Goal: Transaction & Acquisition: Book appointment/travel/reservation

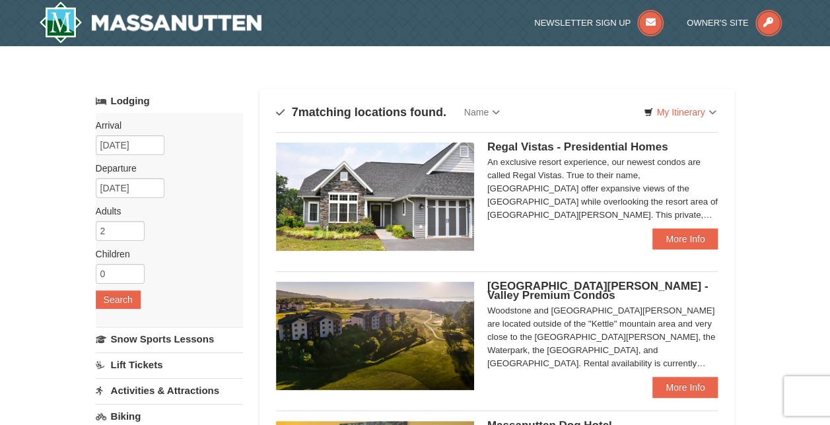
click at [396, 176] on img at bounding box center [375, 197] width 198 height 108
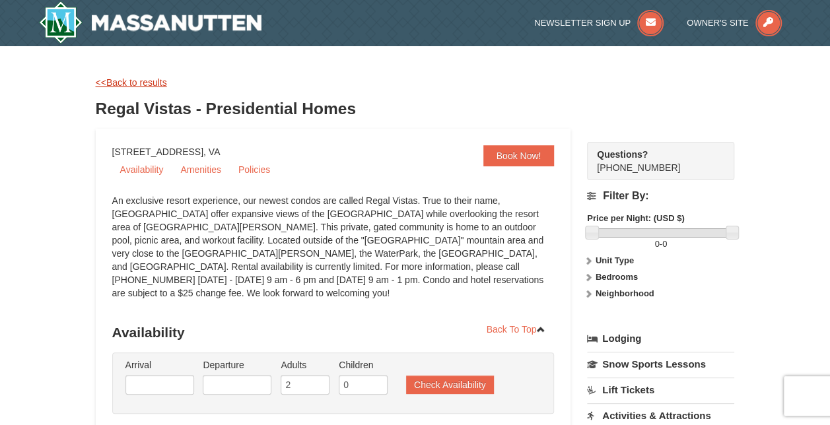
click at [143, 85] on link "<<Back to results" at bounding box center [131, 82] width 71 height 11
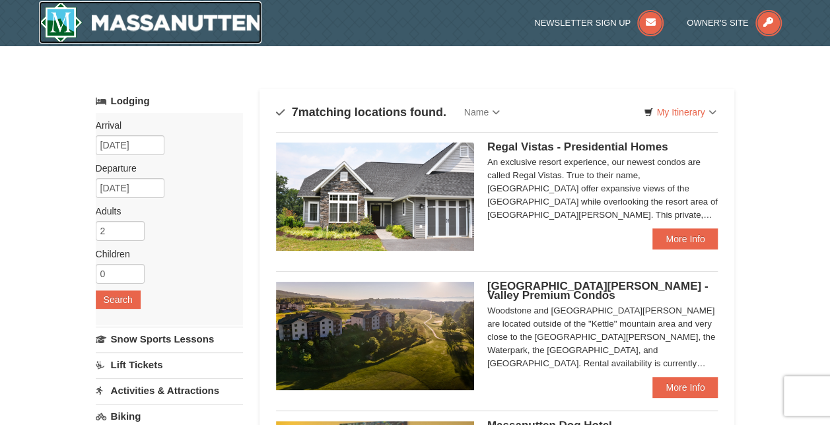
click at [139, 28] on img at bounding box center [150, 22] width 223 height 42
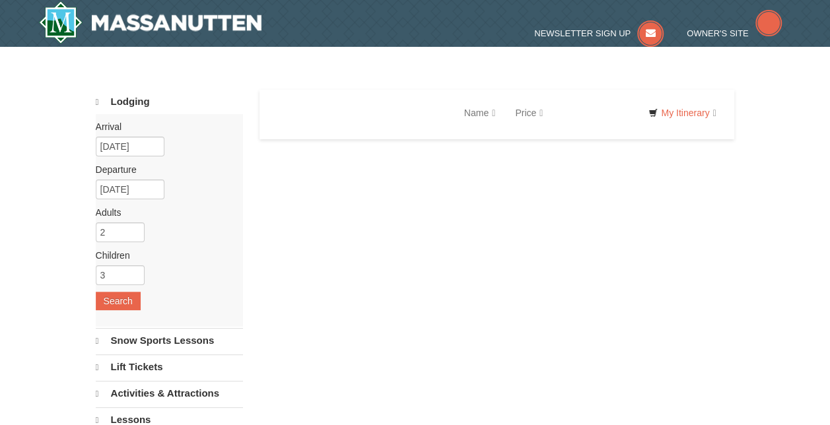
select select "10"
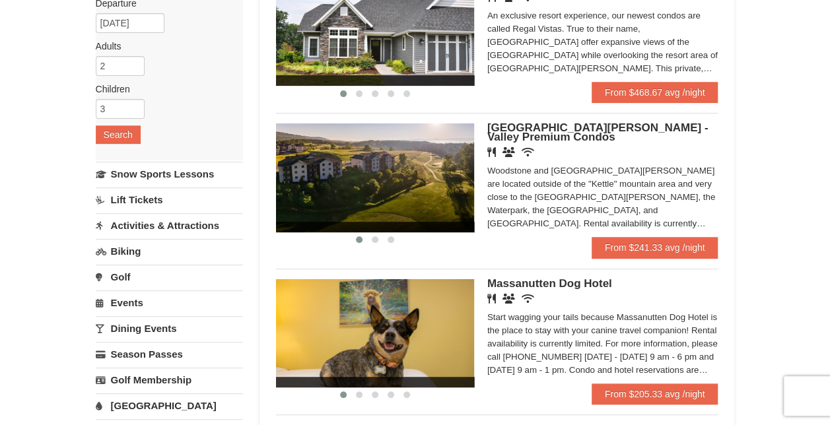
scroll to position [198, 0]
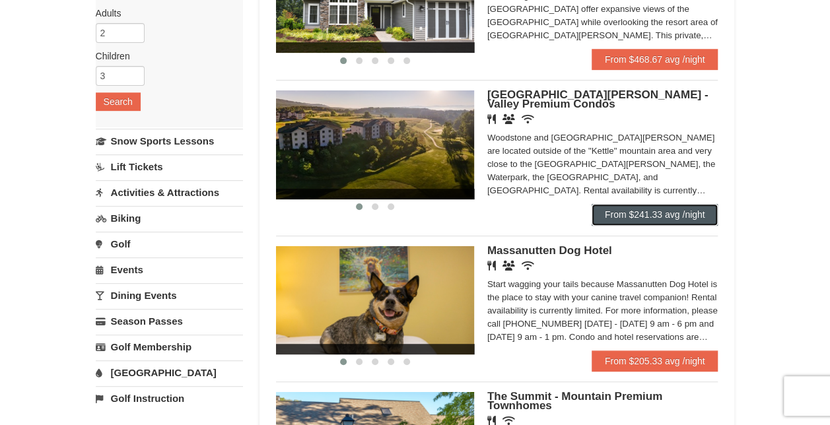
click at [626, 213] on link "From $241.33 avg /night" at bounding box center [655, 214] width 127 height 21
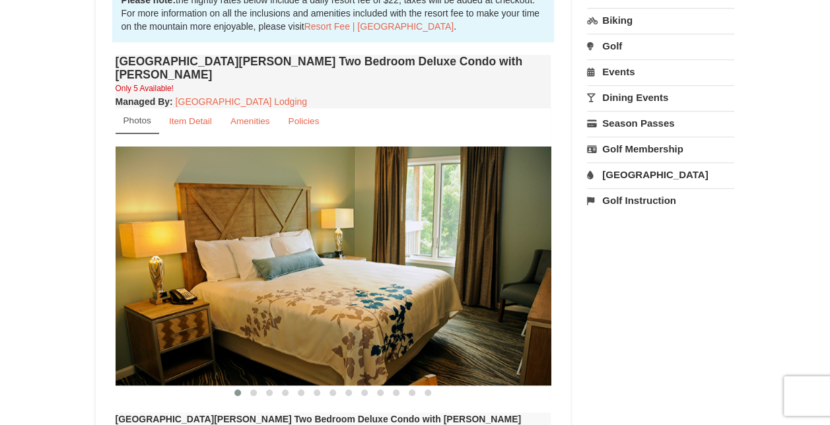
scroll to position [462, 0]
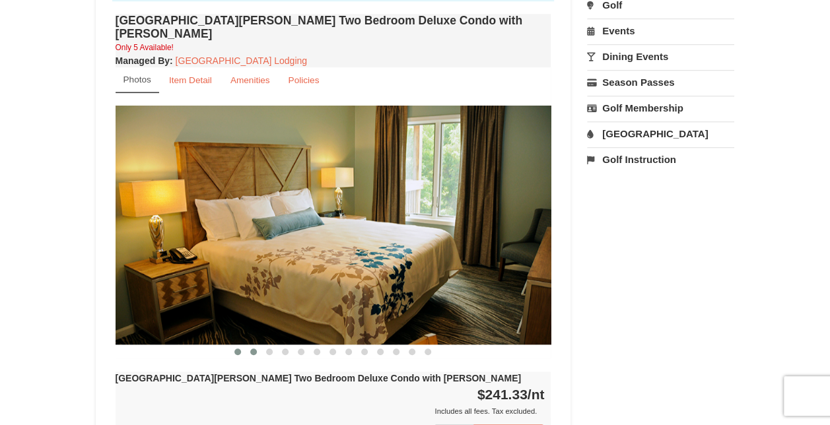
click at [257, 346] on button at bounding box center [254, 352] width 16 height 13
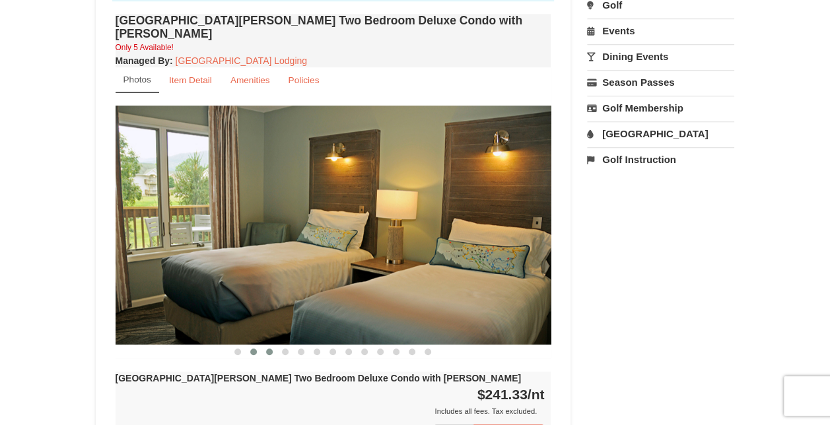
click at [268, 349] on span at bounding box center [269, 352] width 7 height 7
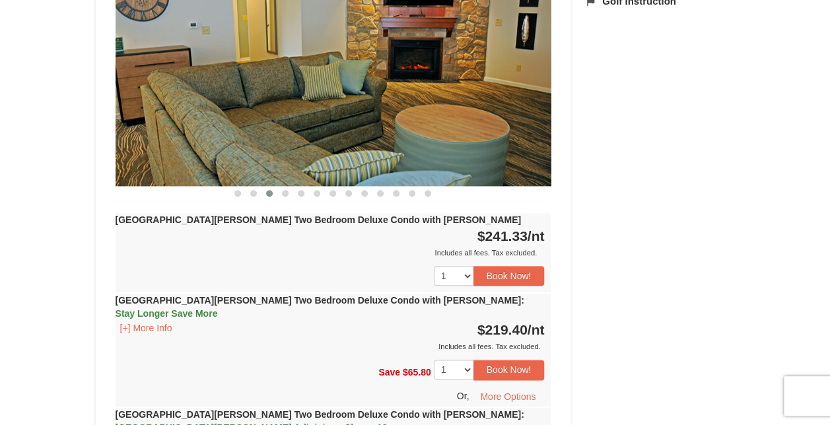
scroll to position [529, 0]
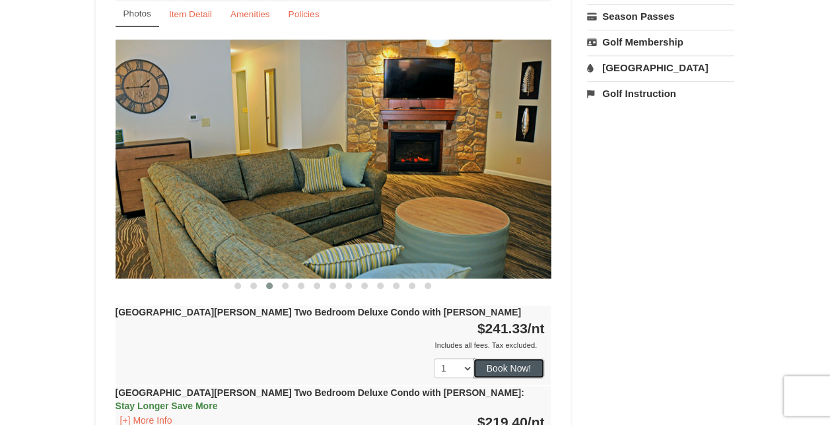
click at [500, 359] on button "Book Now!" at bounding box center [509, 369] width 71 height 20
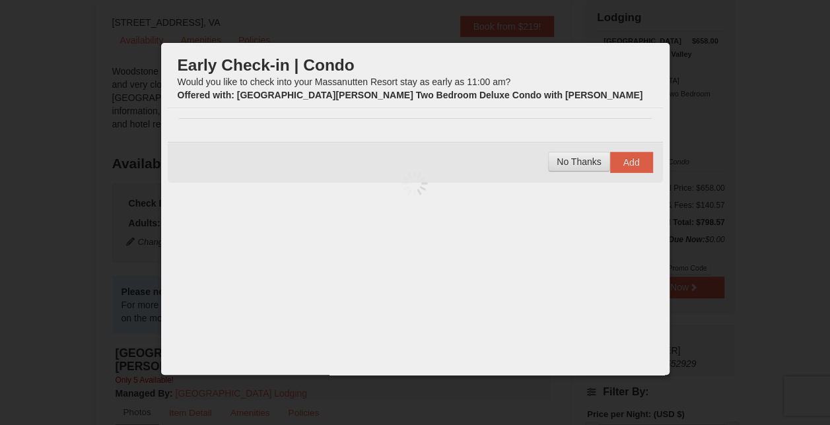
scroll to position [129, 0]
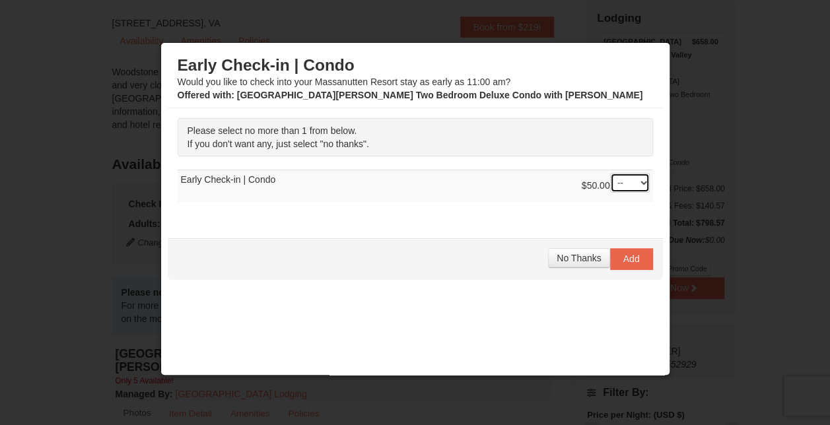
click at [615, 186] on select "-- 01" at bounding box center [630, 183] width 40 height 20
click at [571, 256] on span "No Thanks" at bounding box center [579, 258] width 44 height 11
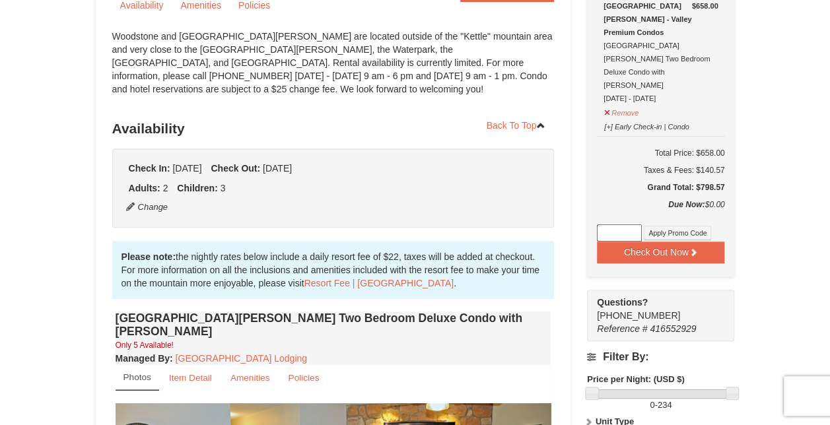
scroll to position [198, 0]
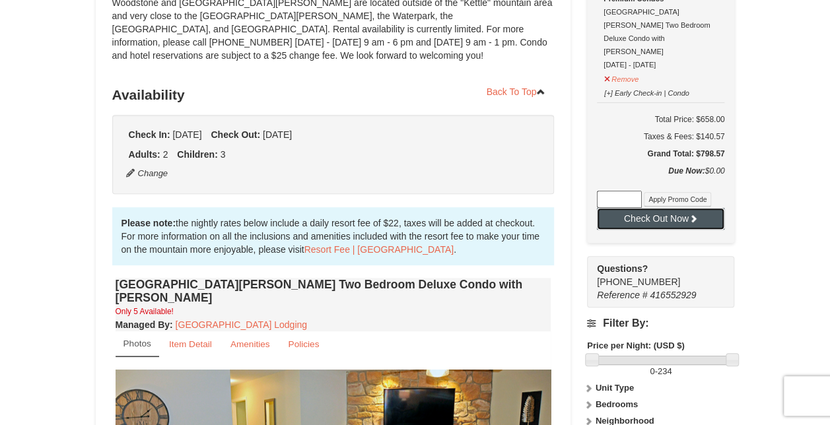
click at [676, 208] on button "Check Out Now" at bounding box center [661, 218] width 128 height 21
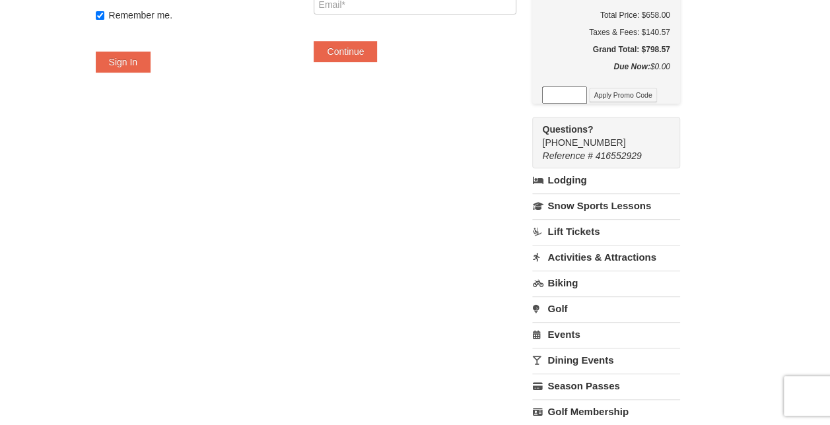
scroll to position [330, 0]
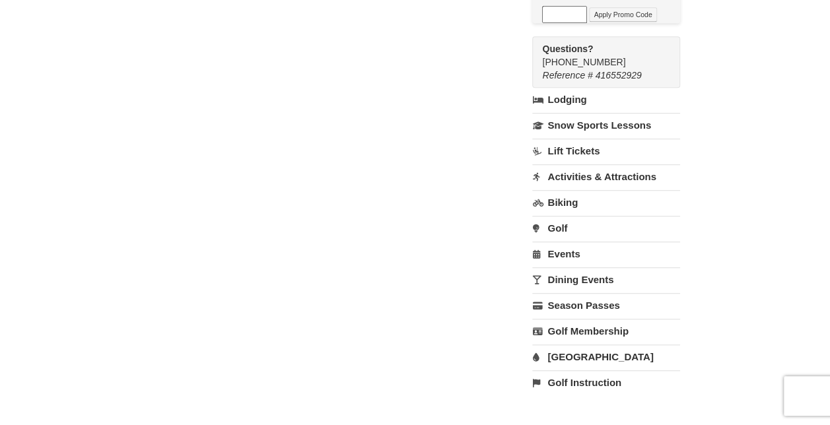
click at [593, 345] on link "[GEOGRAPHIC_DATA]" at bounding box center [605, 357] width 147 height 24
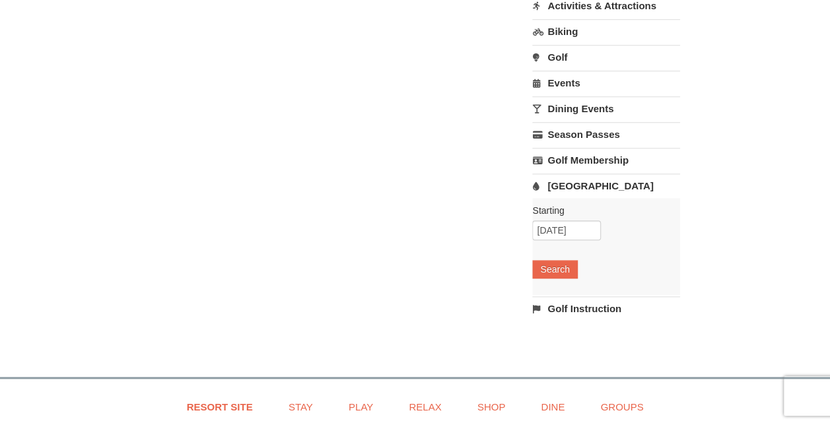
scroll to position [529, 0]
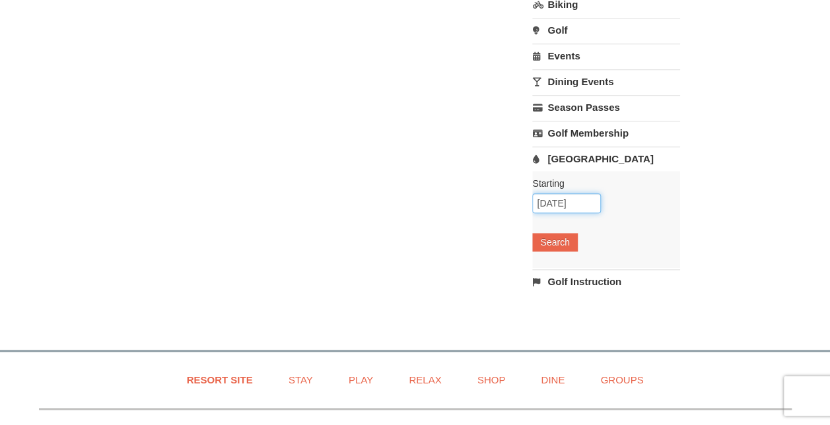
click at [597, 194] on input "10/07/2025" at bounding box center [566, 204] width 69 height 20
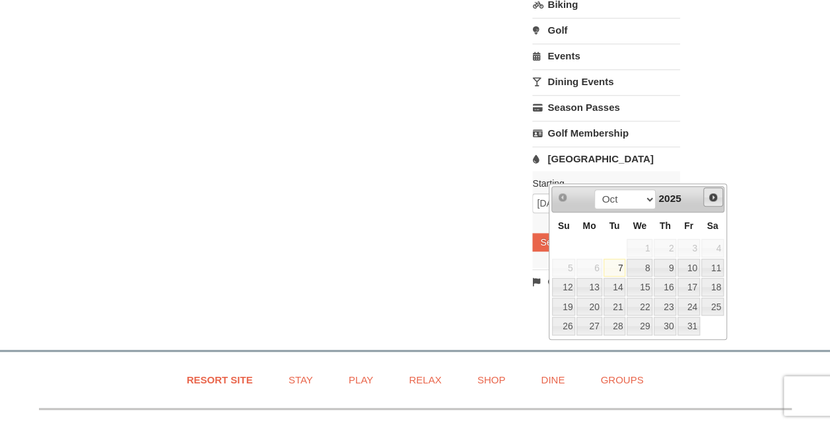
click at [717, 198] on span "Next" at bounding box center [713, 197] width 11 height 11
click at [713, 203] on link "Next" at bounding box center [714, 198] width 20 height 20
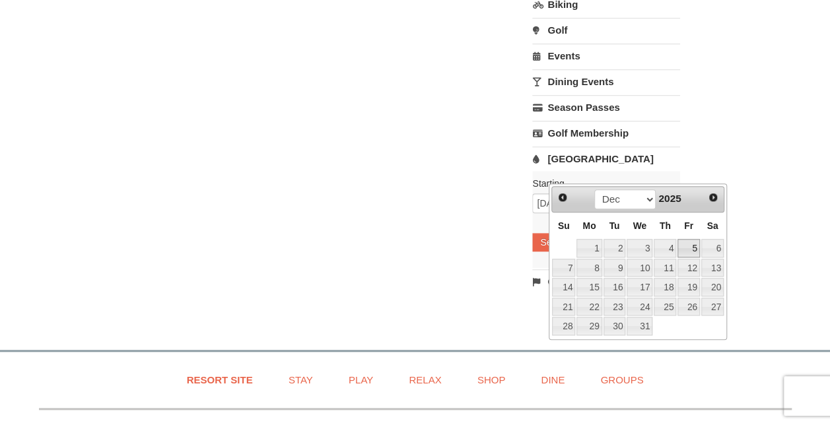
click at [694, 251] on link "5" at bounding box center [689, 248] width 22 height 18
type input "[DATE]"
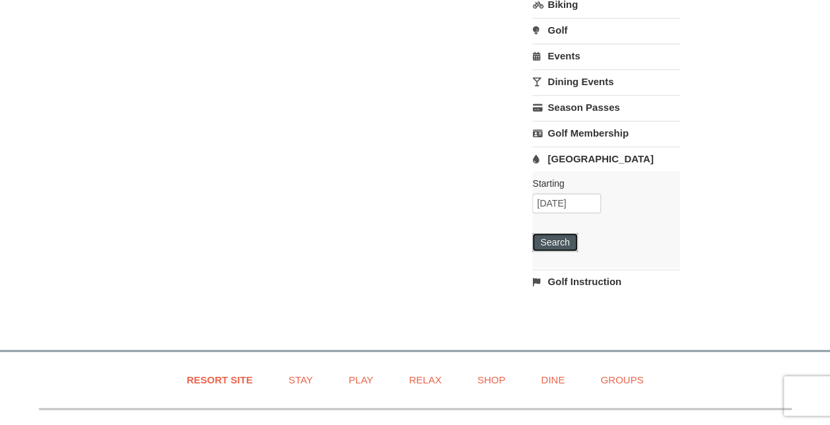
click at [562, 233] on button "Search" at bounding box center [554, 242] width 45 height 18
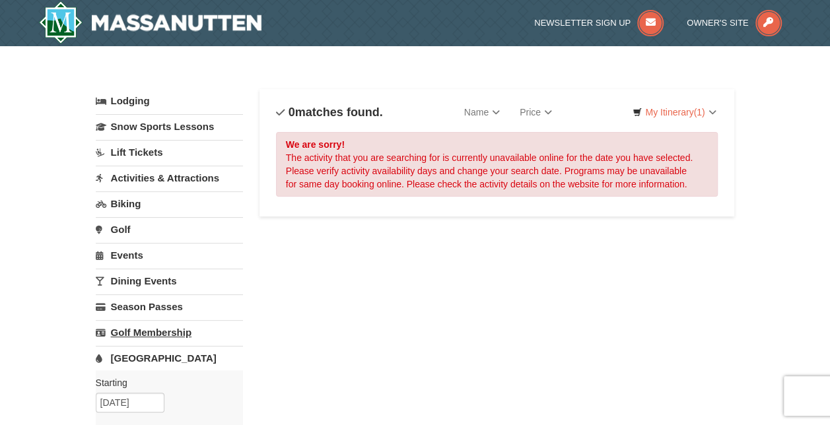
scroll to position [132, 0]
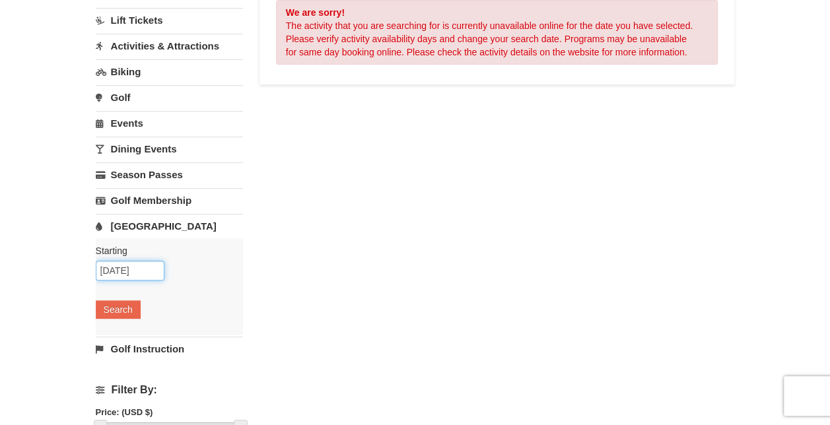
click at [132, 266] on input "[DATE]" at bounding box center [130, 271] width 69 height 20
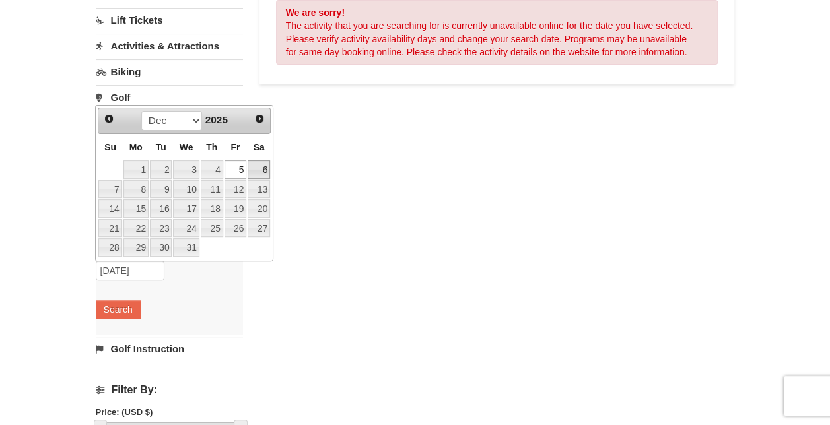
click at [261, 168] on link "6" at bounding box center [259, 170] width 22 height 18
type input "[DATE]"
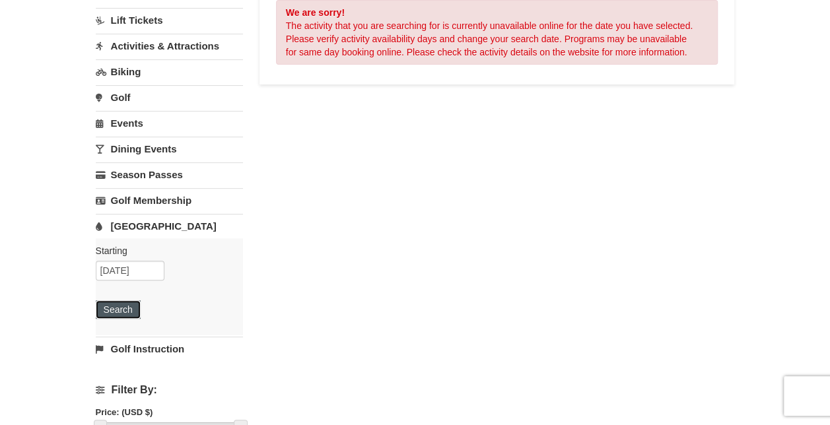
click at [122, 306] on button "Search" at bounding box center [118, 310] width 45 height 18
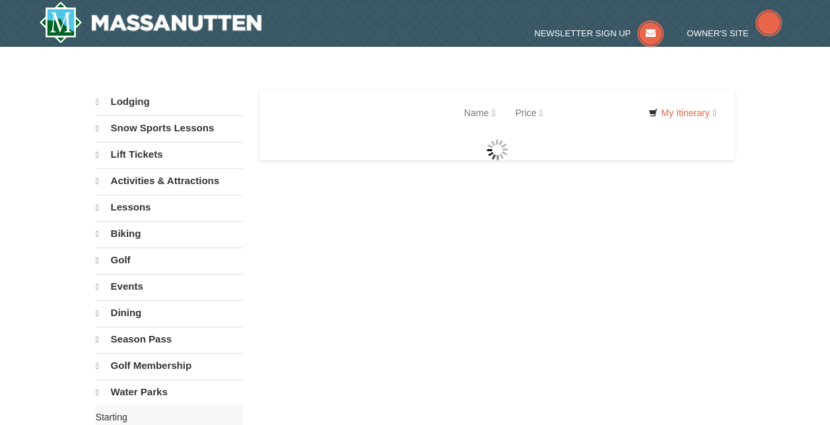
select select "10"
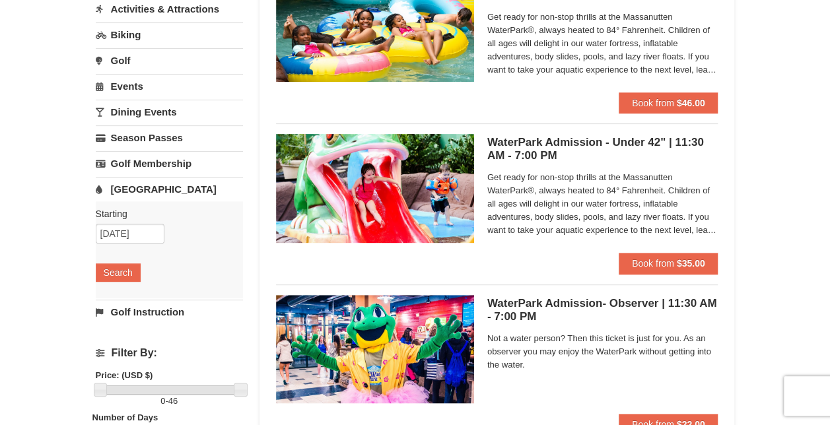
scroll to position [198, 0]
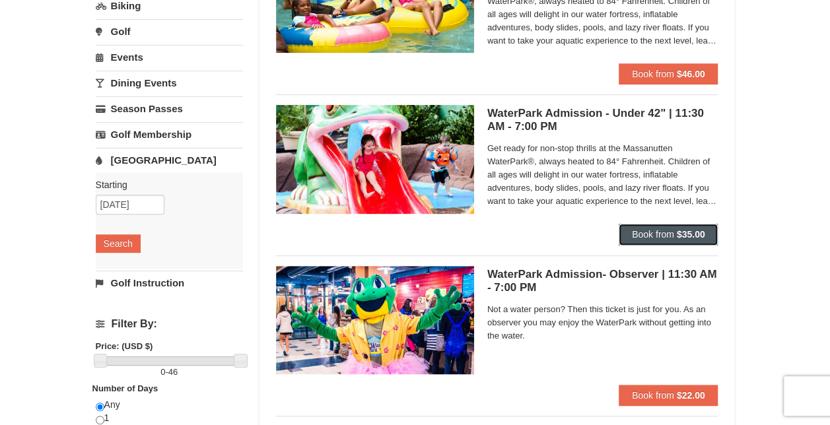
click at [666, 234] on span "Book from" at bounding box center [653, 234] width 42 height 11
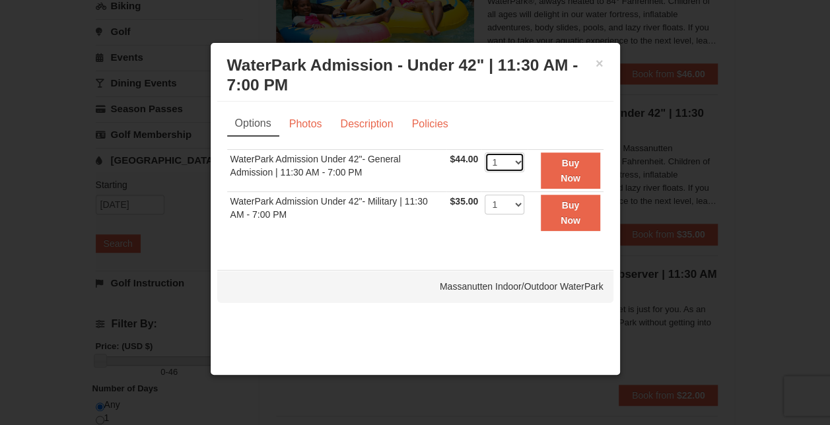
click at [518, 168] on select "1 2 3 4 5 6 7 8 9 10 11 12 13 14 15 16 17 18 19 20 21 22" at bounding box center [505, 163] width 40 height 20
select select "2"
click at [485, 153] on select "1 2 3 4 5 6 7 8 9 10 11 12 13 14 15 16 17 18 19 20 21 22" at bounding box center [505, 163] width 40 height 20
click at [511, 207] on select "1 2 3 4 5 6 7 8 9 10 11 12 13 14 15 16 17 18 19 20 21 22" at bounding box center [505, 205] width 40 height 20
select select "2"
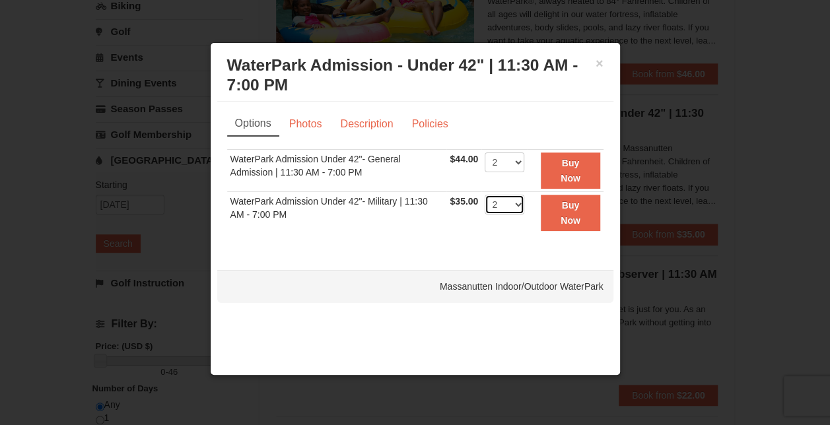
click at [485, 195] on select "1 2 3 4 5 6 7 8 9 10 11 12 13 14 15 16 17 18 19 20 21 22" at bounding box center [505, 205] width 40 height 20
click at [514, 203] on select "1 2 3 4 5 6 7 8 9 10 11 12 13 14 15 16 17 18 19 20 21 22" at bounding box center [505, 205] width 40 height 20
click at [573, 170] on button "Buy Now" at bounding box center [570, 171] width 59 height 36
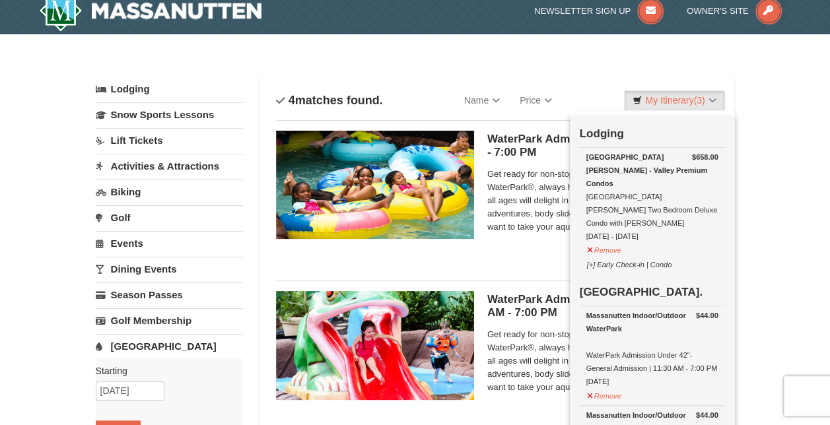
scroll to position [4, 0]
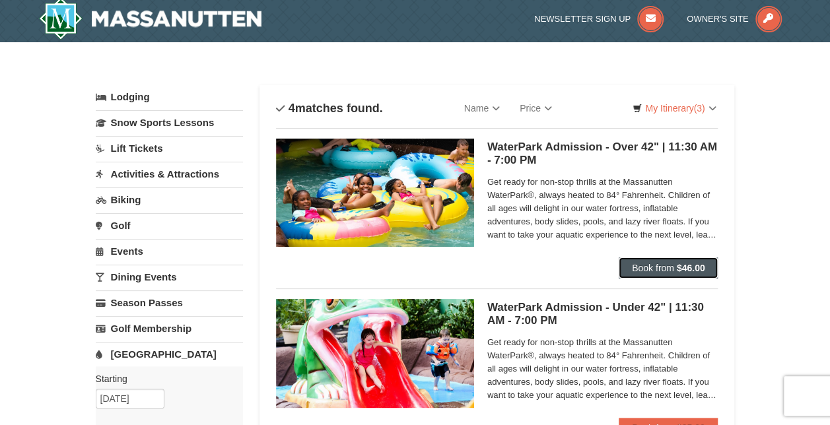
click at [682, 269] on strong "$46.00" at bounding box center [691, 268] width 28 height 11
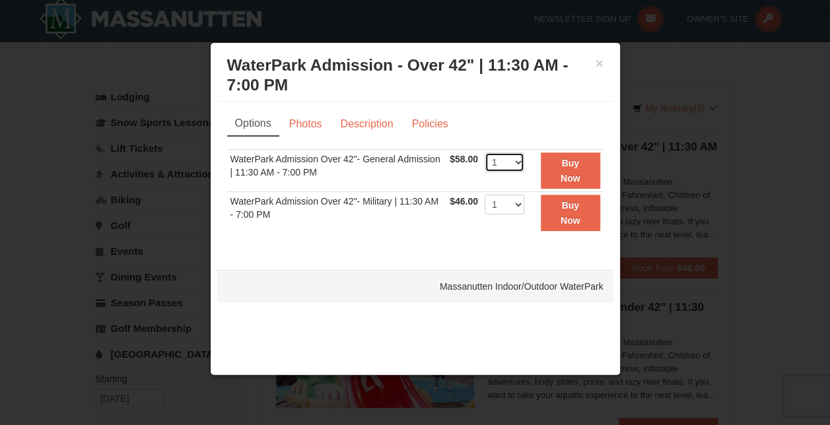
click at [521, 161] on select "1 2 3 4 5 6 7 8 9 10 11 12 13 14 15 16 17 18 19 20 21 22" at bounding box center [505, 163] width 40 height 20
select select "2"
click at [485, 153] on select "1 2 3 4 5 6 7 8 9 10 11 12 13 14 15 16 17 18 19 20 21 22" at bounding box center [505, 163] width 40 height 20
click at [567, 176] on strong "Buy Now" at bounding box center [571, 170] width 20 height 25
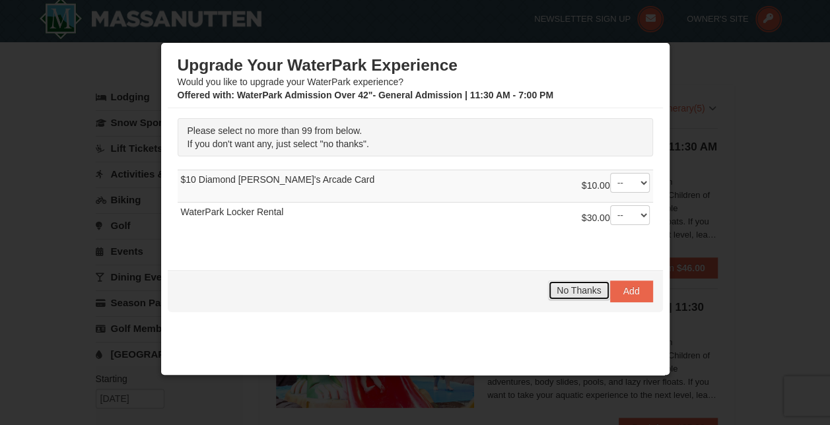
click at [579, 291] on span "No Thanks" at bounding box center [579, 290] width 44 height 11
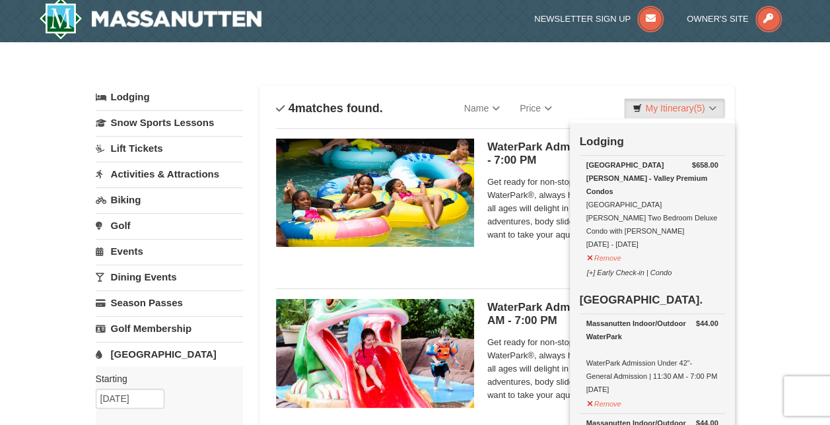
click at [161, 176] on link "Activities & Attractions" at bounding box center [169, 174] width 147 height 24
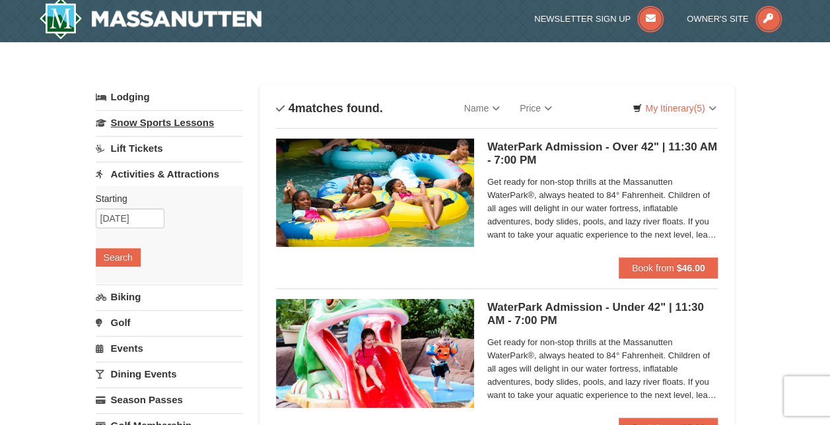
click at [157, 124] on link "Snow Sports Lessons" at bounding box center [169, 122] width 147 height 24
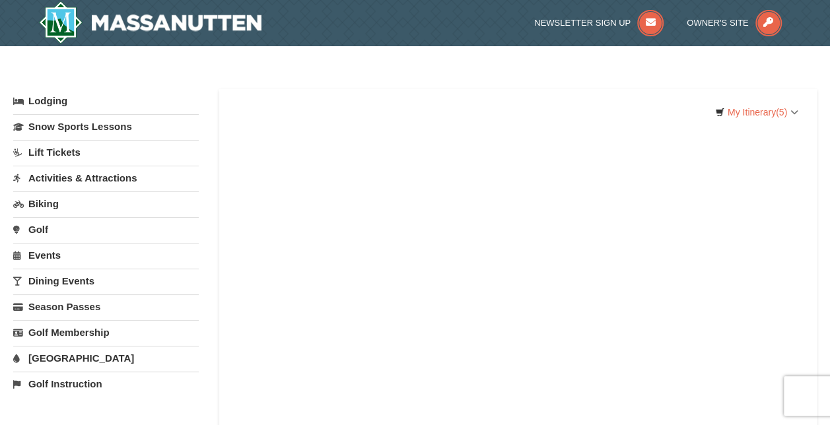
click at [103, 178] on link "Activities & Attractions" at bounding box center [106, 178] width 186 height 24
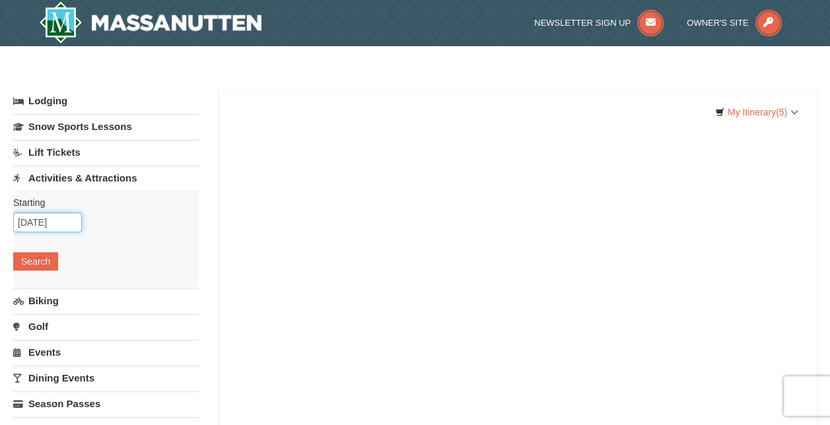
click at [63, 221] on input "[DATE]" at bounding box center [47, 223] width 69 height 20
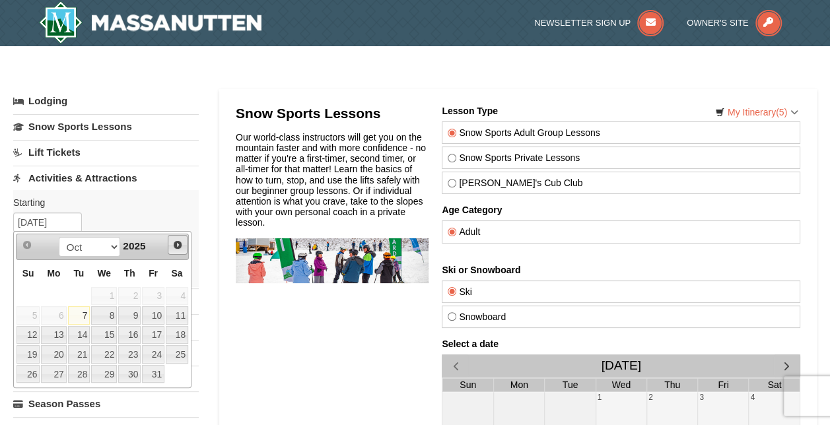
click at [175, 248] on span "Next" at bounding box center [177, 245] width 11 height 11
click at [180, 252] on link "Next" at bounding box center [177, 245] width 18 height 18
click at [153, 293] on link "5" at bounding box center [153, 296] width 22 height 18
type input "12/05/2025"
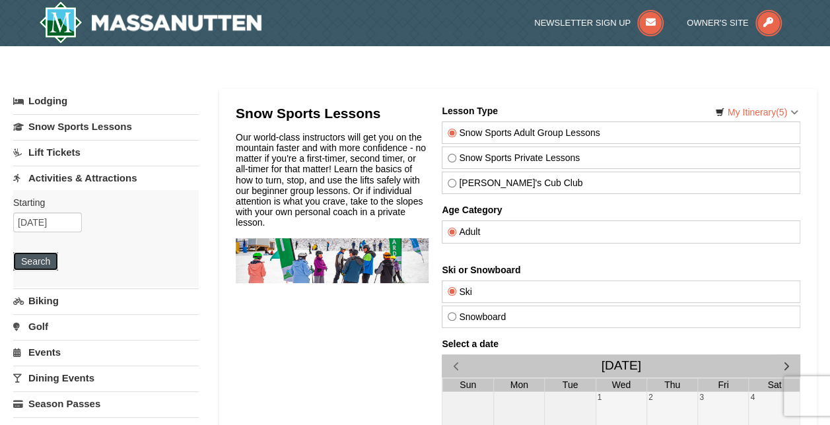
click at [52, 254] on button "Search" at bounding box center [35, 261] width 45 height 18
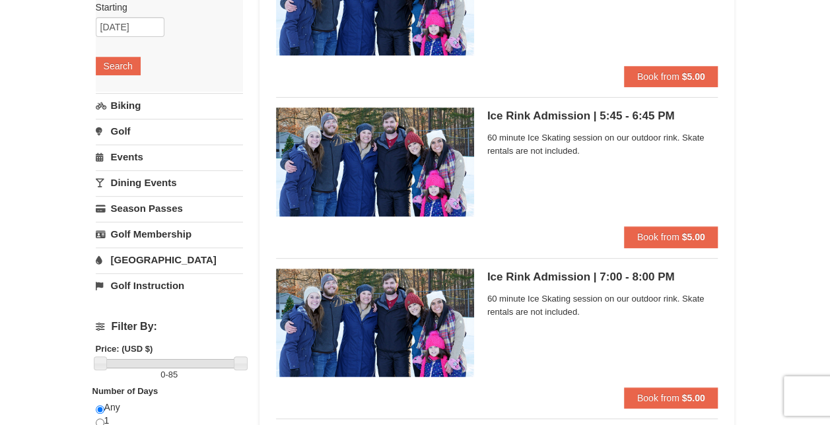
scroll to position [198, 0]
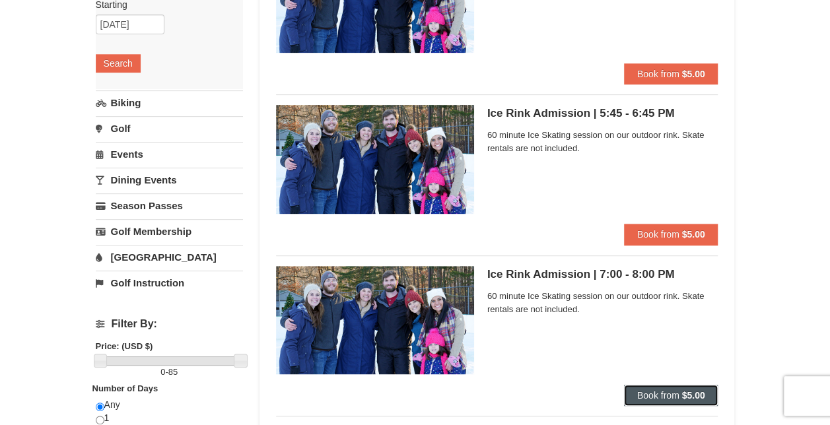
click at [654, 398] on span "Book from" at bounding box center [659, 395] width 42 height 11
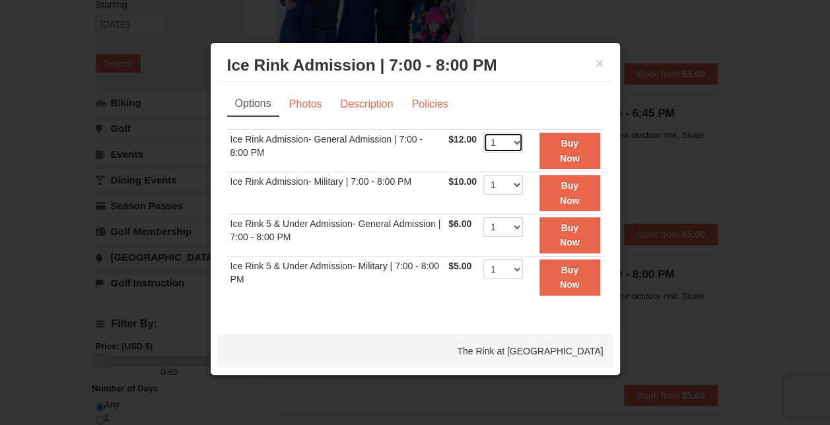
click at [514, 146] on select "1 2 3 4 5 6 7 8 9 10 11 12 13 14 15 16 17 18 19 20 21 22" at bounding box center [504, 143] width 40 height 20
click at [484, 133] on select "1 2 3 4 5 6 7 8 9 10 11 12 13 14 15 16 17 18 19 20 21 22" at bounding box center [504, 143] width 40 height 20
click at [508, 227] on select "1 2 3 4 5 6 7 8 9 10 11 12 13 14 15 16 17 18 19 20 21 22" at bounding box center [504, 227] width 40 height 20
click at [507, 137] on select "1 2 3 4 5 6 7 8 9 10 11 12 13 14 15 16 17 18 19 20 21 22" at bounding box center [504, 143] width 40 height 20
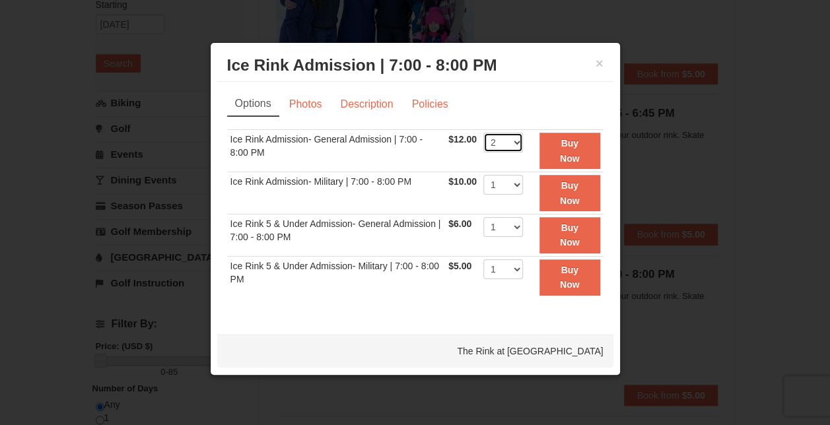
select select "4"
click at [484, 133] on select "1 2 3 4 5 6 7 8 9 10 11 12 13 14 15 16 17 18 19 20 21 22" at bounding box center [504, 143] width 40 height 20
click at [577, 138] on strong "Buy Now" at bounding box center [570, 150] width 20 height 25
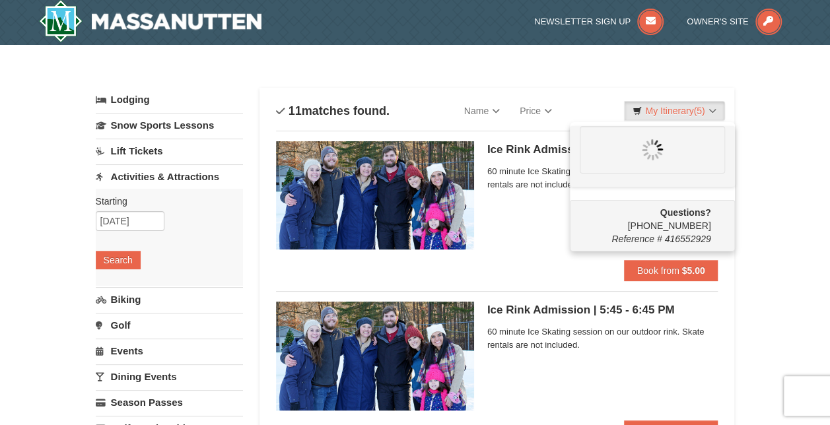
scroll to position [0, 0]
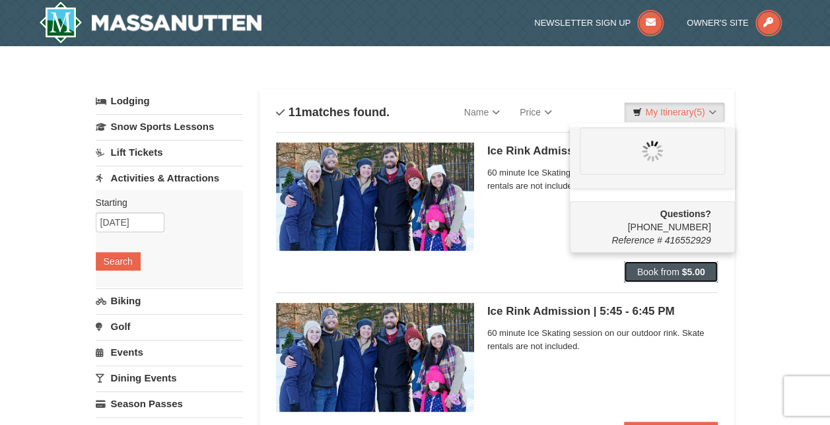
click at [676, 271] on span "Book from" at bounding box center [659, 272] width 42 height 11
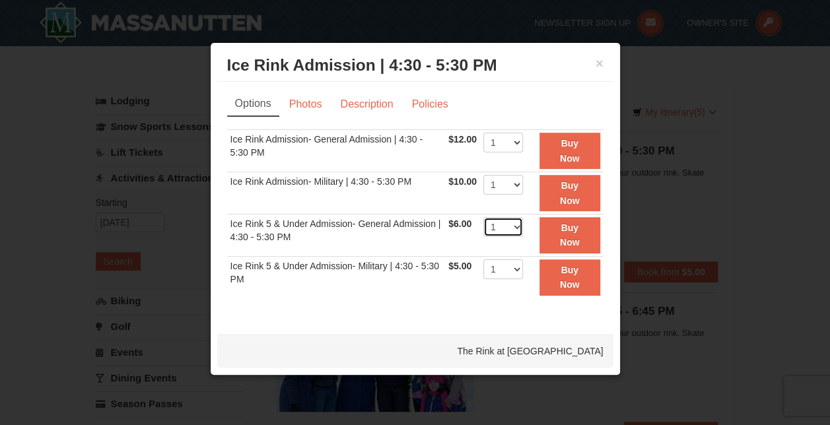
click at [518, 229] on select "1 2 3 4 5 6 7 8 9 10 11 12 13 14 15 16 17 18 19 20 21 22" at bounding box center [504, 227] width 40 height 20
click at [484, 217] on select "1 2 3 4 5 6 7 8 9 10 11 12 13 14 15 16 17 18 19 20 21 22" at bounding box center [504, 227] width 40 height 20
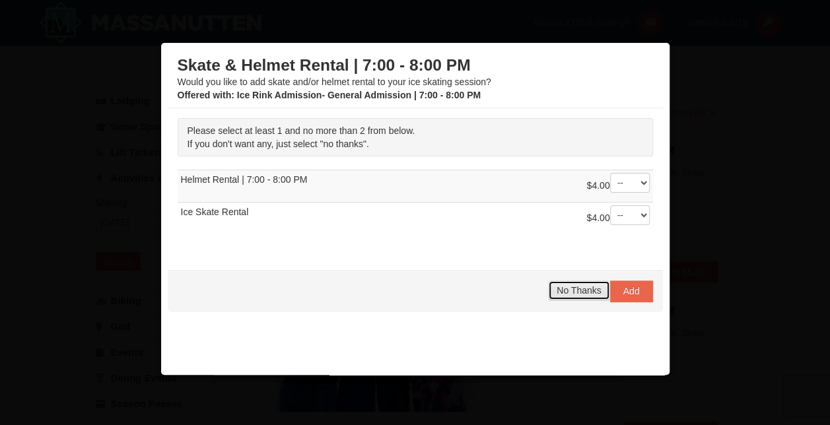
click at [557, 293] on span "No Thanks" at bounding box center [579, 290] width 44 height 11
click at [571, 295] on button "No Thanks" at bounding box center [578, 291] width 61 height 20
click at [575, 292] on span "No Thanks" at bounding box center [579, 290] width 44 height 11
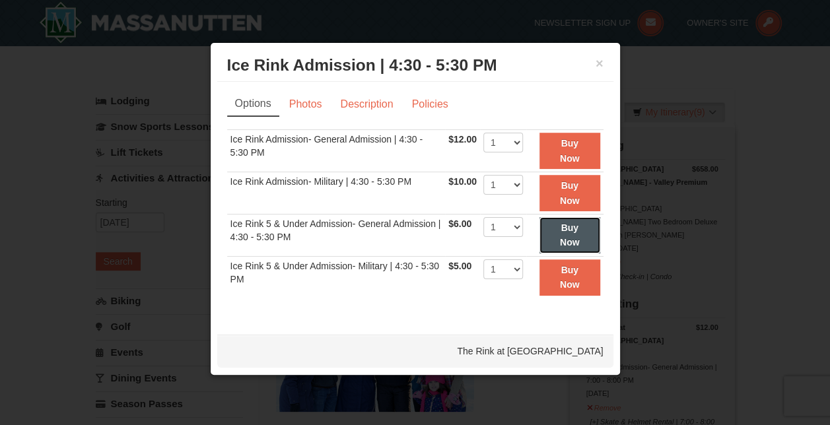
click at [577, 230] on strong "Buy Now" at bounding box center [570, 235] width 20 height 25
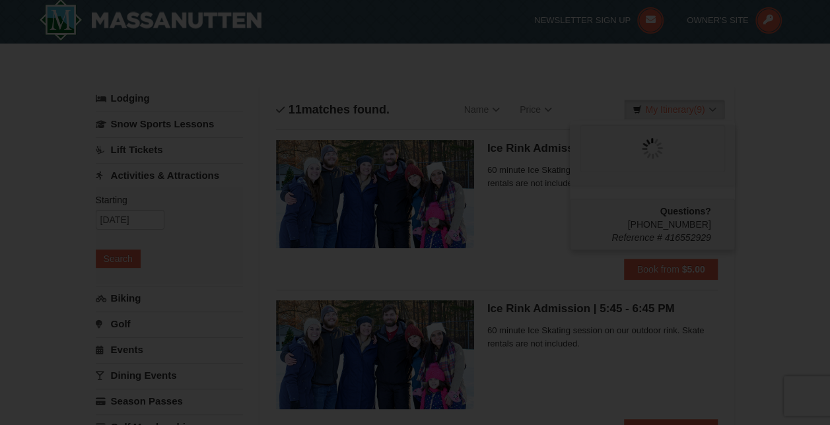
scroll to position [4, 0]
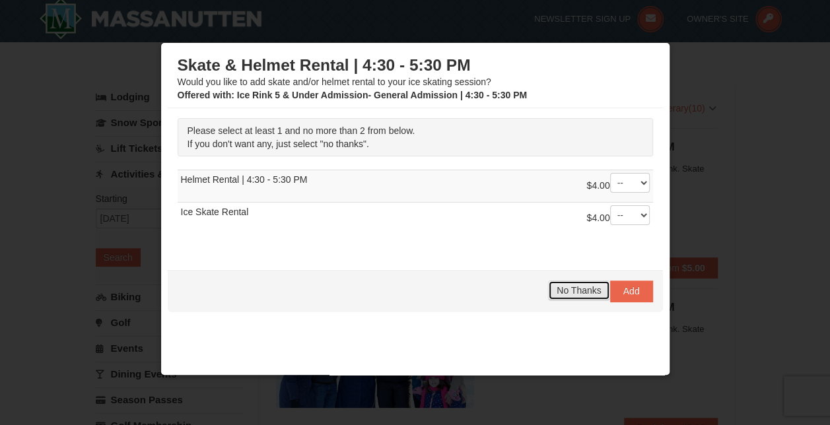
click at [568, 288] on span "No Thanks" at bounding box center [579, 290] width 44 height 11
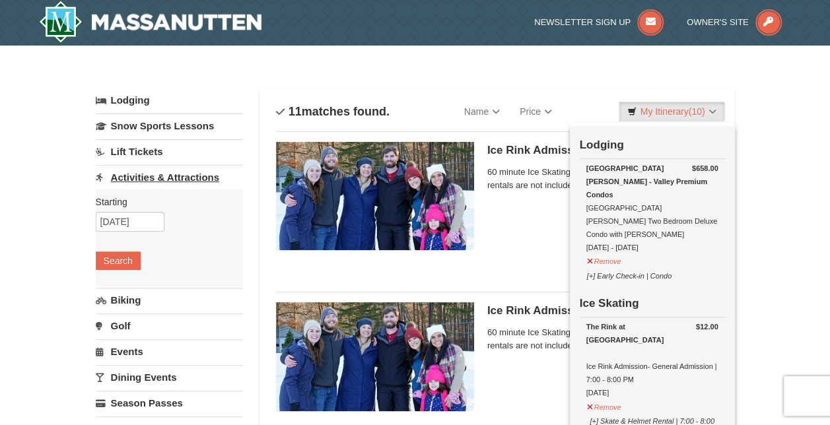
scroll to position [0, 0]
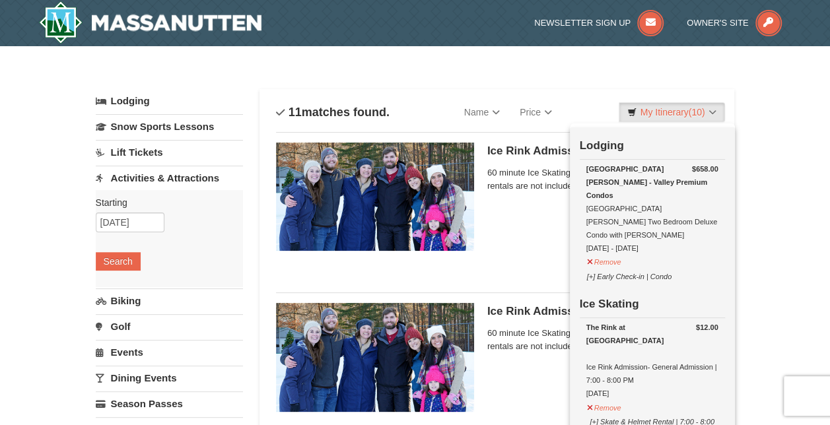
click at [147, 149] on link "Lift Tickets" at bounding box center [169, 152] width 147 height 24
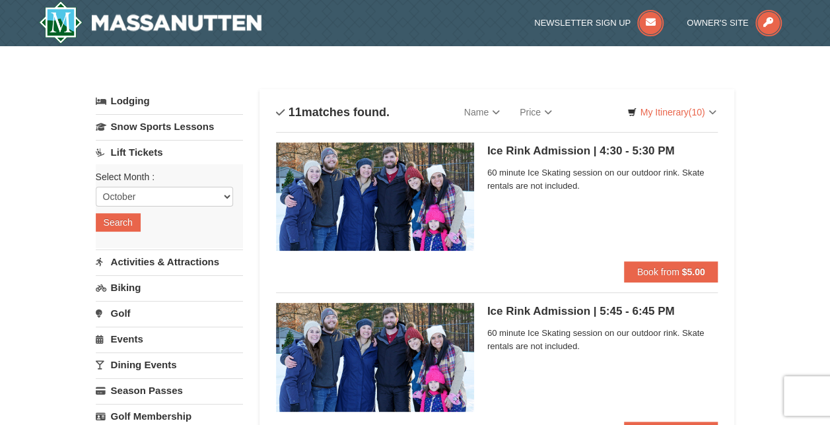
click at [147, 149] on link "Lift Tickets" at bounding box center [169, 152] width 147 height 24
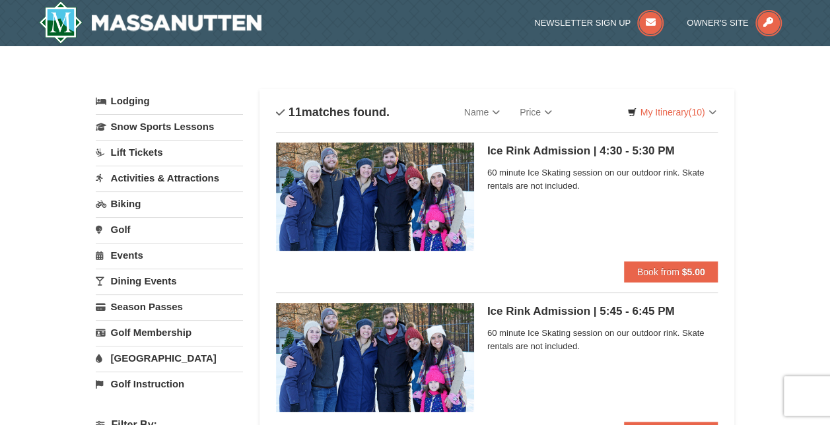
click at [147, 147] on link "Lift Tickets" at bounding box center [169, 152] width 147 height 24
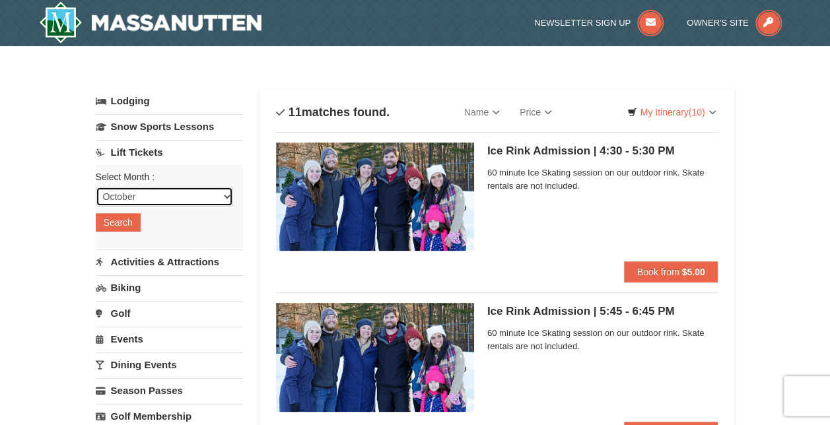
click at [137, 198] on select "October November December January February March April May June July August Sep…" at bounding box center [164, 197] width 137 height 20
select select "12"
click at [96, 187] on select "October November December January February March April May June July August Sep…" at bounding box center [164, 197] width 137 height 20
click at [132, 219] on button "Search" at bounding box center [118, 222] width 45 height 18
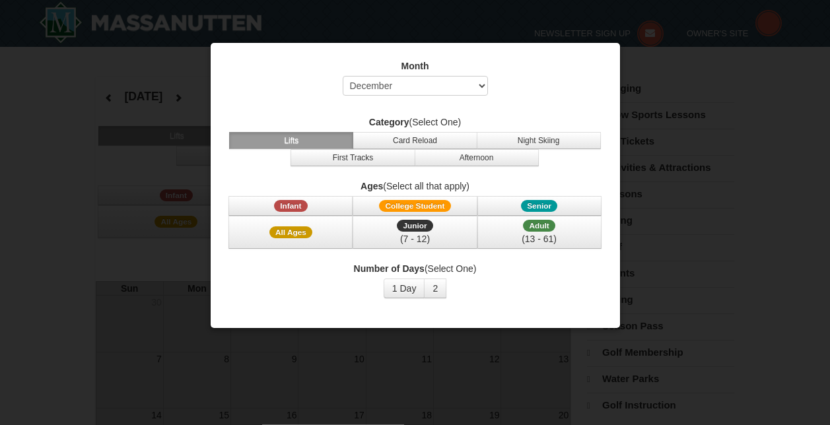
select select "12"
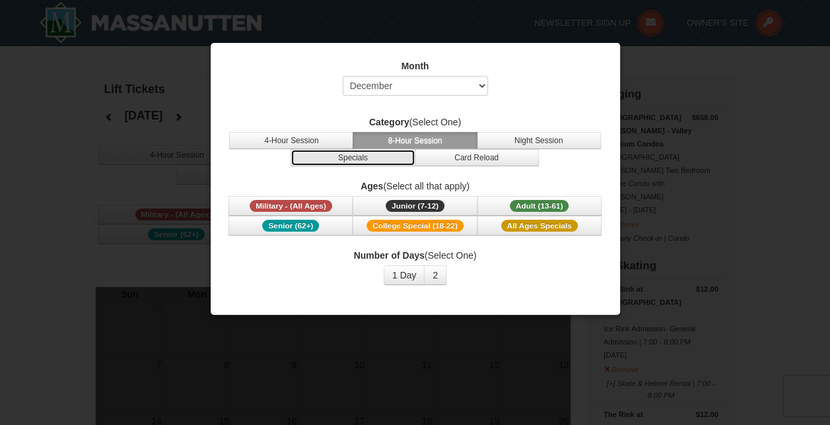
click at [329, 155] on button "Specials" at bounding box center [353, 157] width 124 height 17
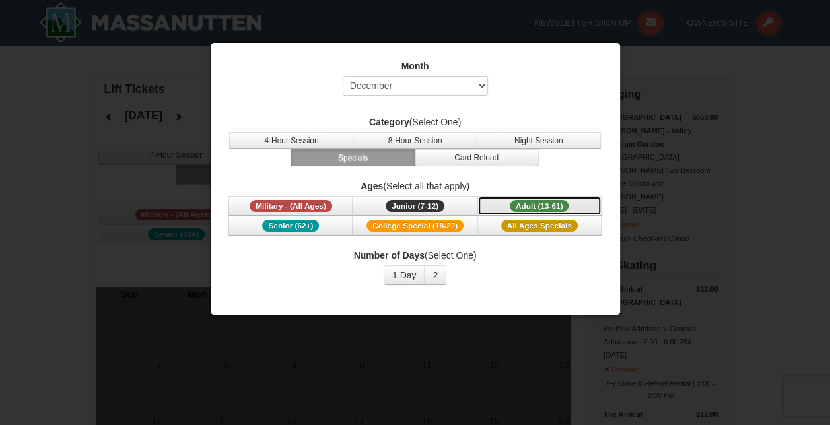
click at [548, 205] on span "Adult (13-61)" at bounding box center [539, 206] width 59 height 12
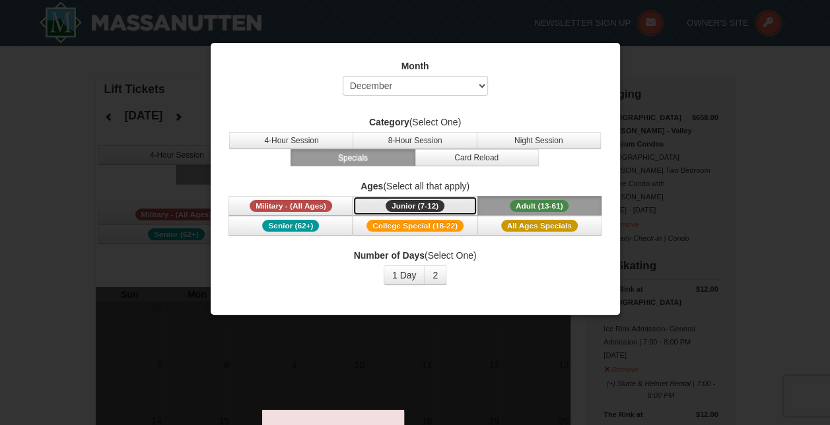
click at [419, 206] on span "Junior (7-12)" at bounding box center [415, 206] width 59 height 12
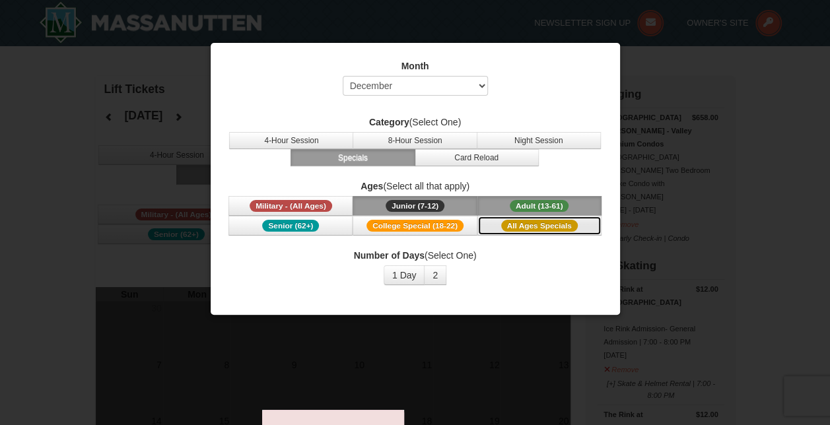
click at [530, 221] on span "All Ages Specials" at bounding box center [539, 226] width 77 height 12
click at [532, 206] on span "Adult (13-61)" at bounding box center [539, 206] width 59 height 12
click at [435, 203] on span "Junior (7-12)" at bounding box center [415, 206] width 59 height 12
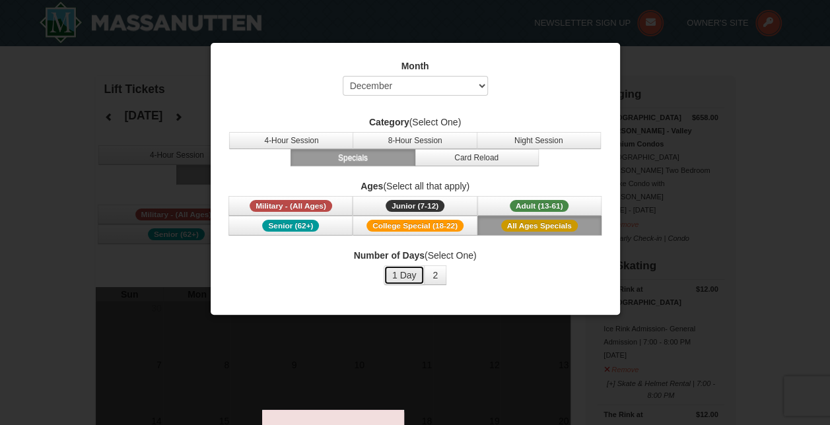
click at [408, 275] on button "1 Day" at bounding box center [405, 276] width 42 height 20
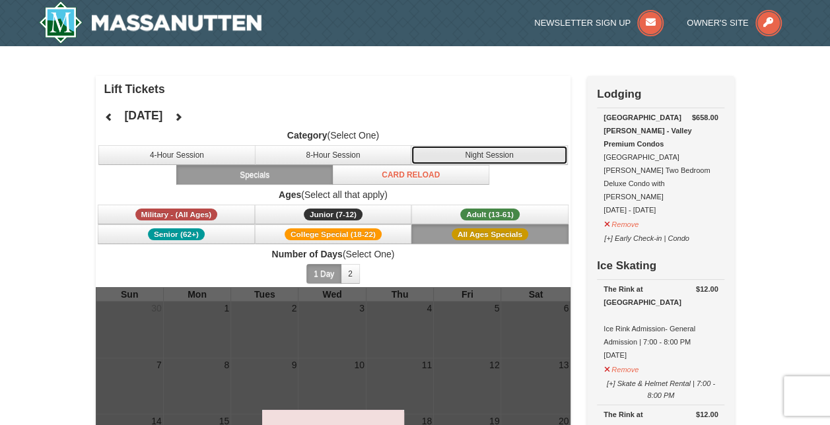
click at [493, 161] on button "Night Session" at bounding box center [489, 155] width 157 height 20
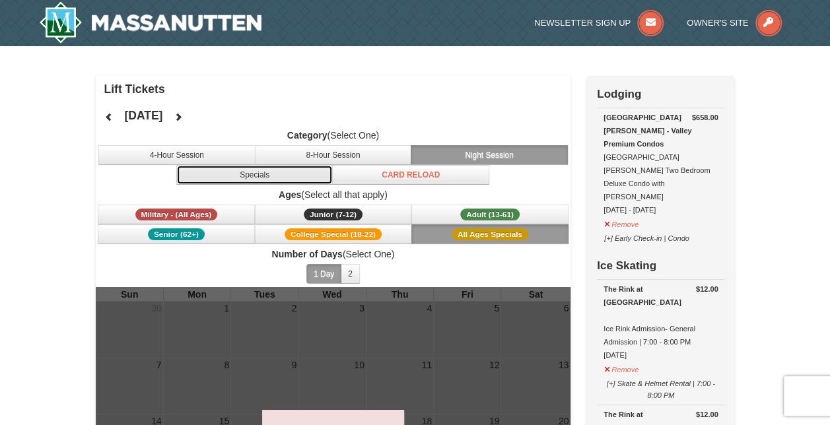
click at [246, 175] on button "Specials" at bounding box center [254, 175] width 157 height 20
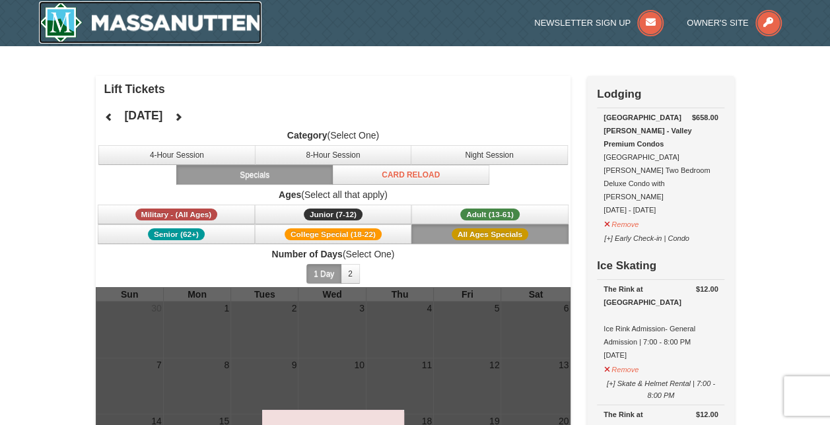
drag, startPoint x: 97, startPoint y: 17, endPoint x: 104, endPoint y: 24, distance: 10.3
click at [97, 17] on img at bounding box center [150, 22] width 223 height 42
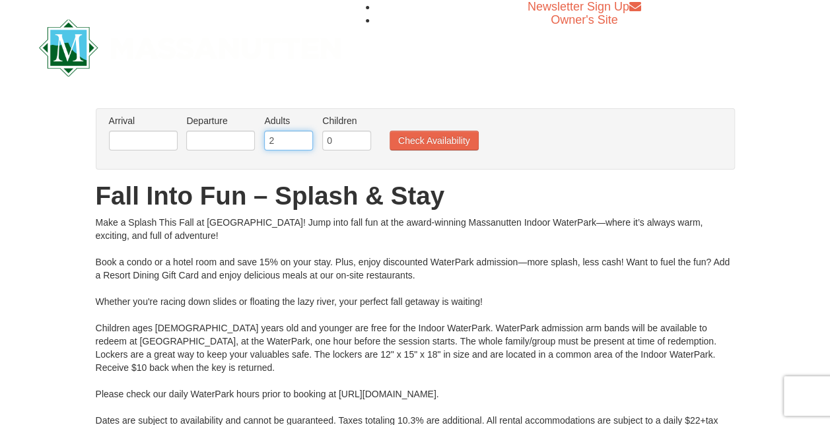
click at [292, 137] on input "2" at bounding box center [288, 141] width 49 height 20
click at [304, 140] on input "3" at bounding box center [288, 141] width 49 height 20
click at [353, 135] on input "0" at bounding box center [346, 141] width 49 height 20
type input "2"
click at [303, 145] on input "2" at bounding box center [288, 141] width 49 height 20
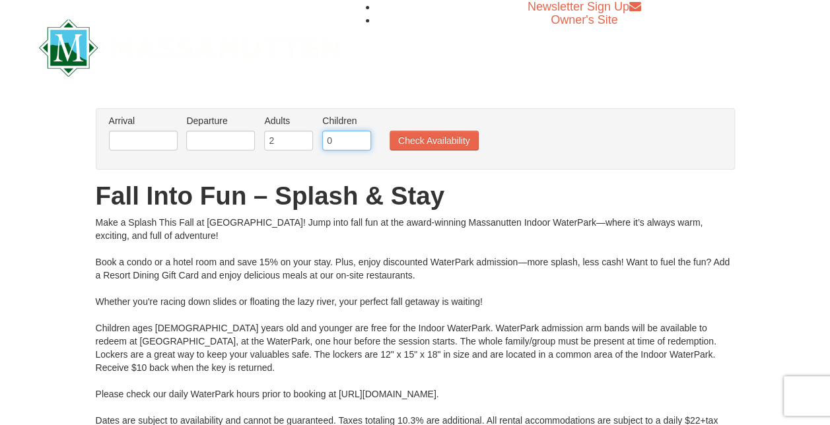
click at [354, 140] on input "0" at bounding box center [346, 141] width 49 height 20
type input "3"
click at [127, 131] on input "text" at bounding box center [143, 141] width 69 height 20
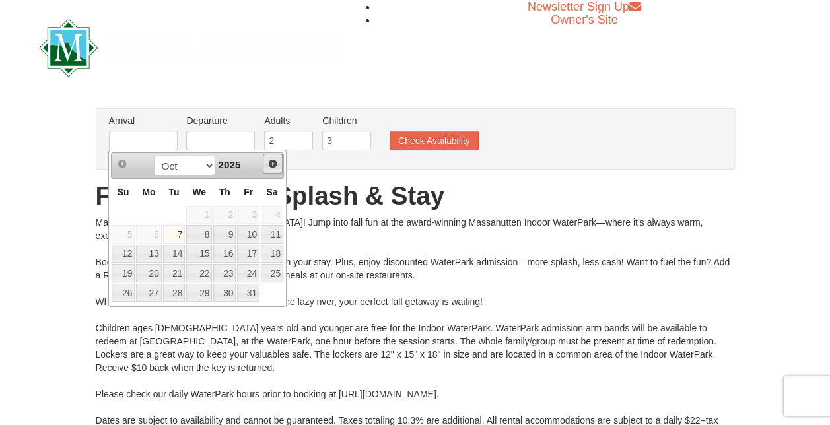
click at [277, 161] on span "Next" at bounding box center [273, 164] width 11 height 11
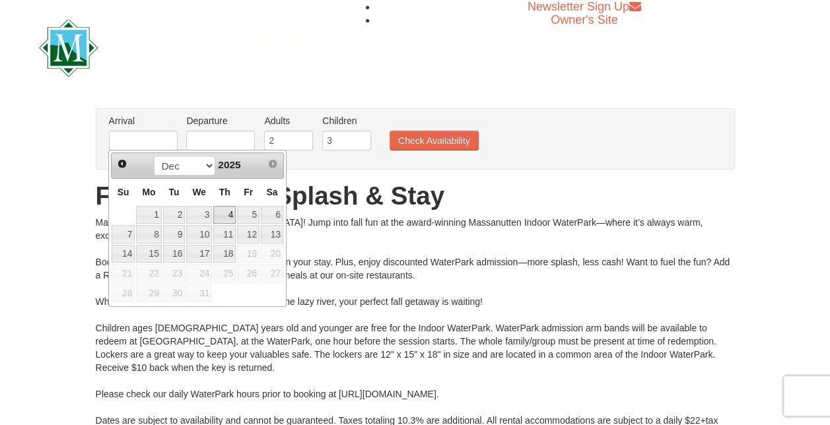
click at [232, 209] on link "4" at bounding box center [224, 215] width 22 height 18
type input "[DATE]"
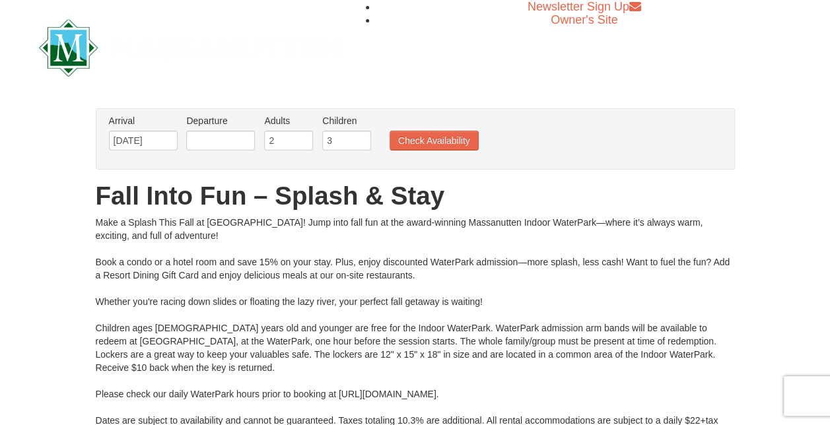
click at [201, 129] on li "Departure Please format dates MM/DD/YYYY Please format dates MM/DD/YYYY" at bounding box center [220, 135] width 75 height 43
click at [228, 138] on input "text" at bounding box center [220, 141] width 69 height 20
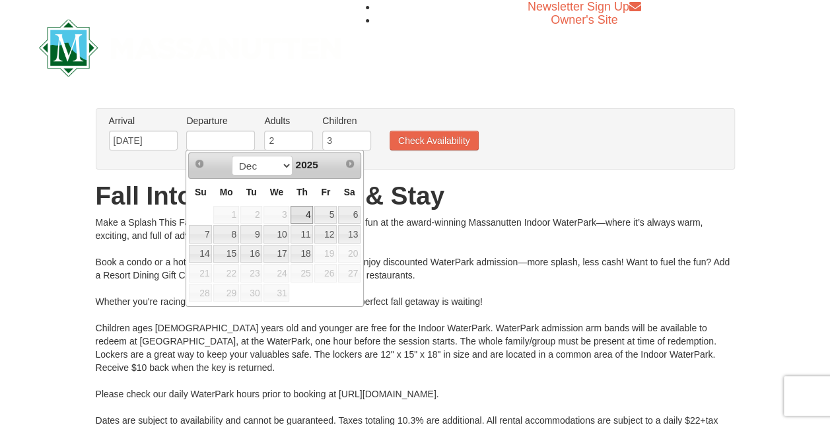
drag, startPoint x: 194, startPoint y: 222, endPoint x: 202, endPoint y: 216, distance: 9.9
click at [194, 222] on td at bounding box center [200, 215] width 24 height 20
click at [198, 235] on link "7" at bounding box center [200, 234] width 23 height 18
type input "[DATE]"
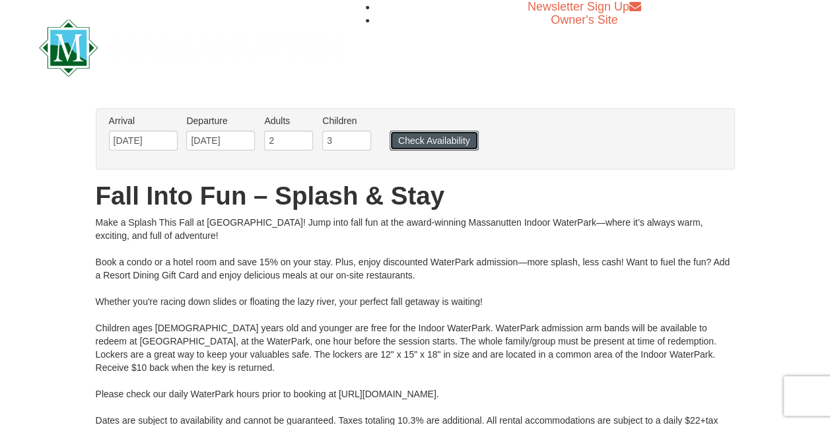
click at [401, 145] on button "Check Availability" at bounding box center [434, 141] width 89 height 20
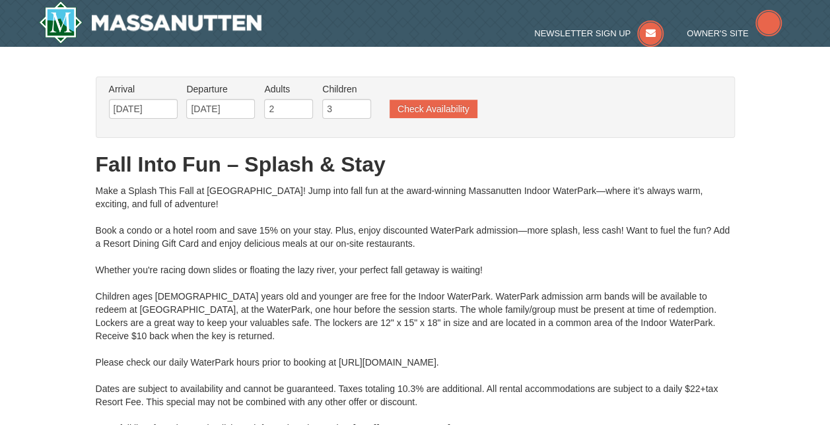
type input "[DATE]"
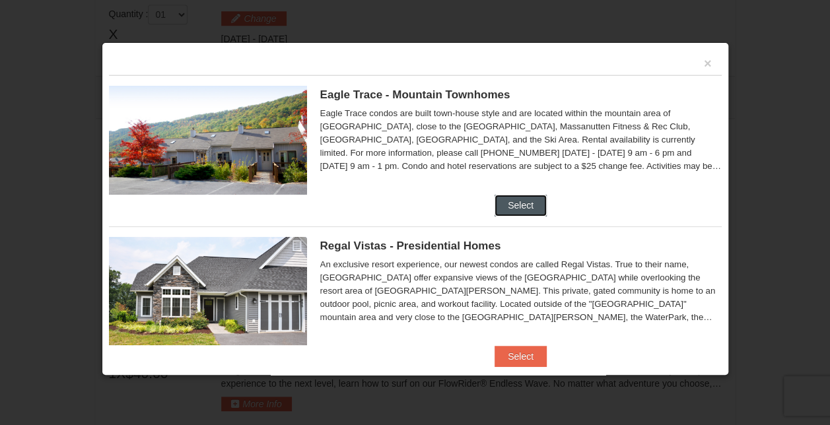
click at [509, 199] on button "Select" at bounding box center [521, 205] width 52 height 21
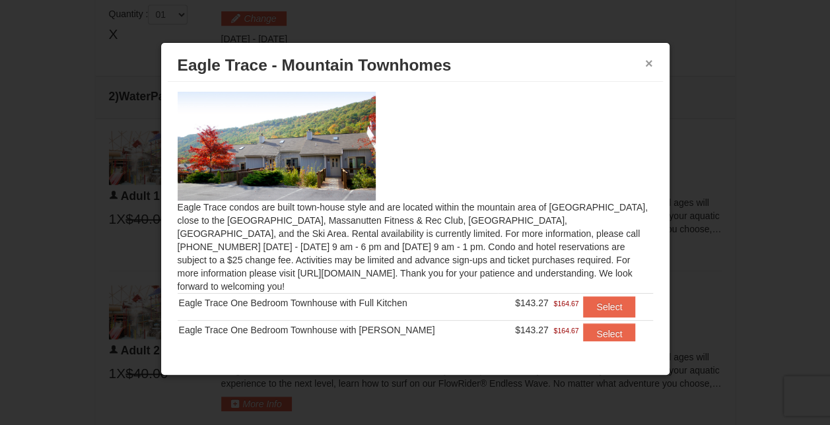
click at [645, 61] on div "× Eagle Trace - Mountain Townhomes" at bounding box center [415, 66] width 495 height 32
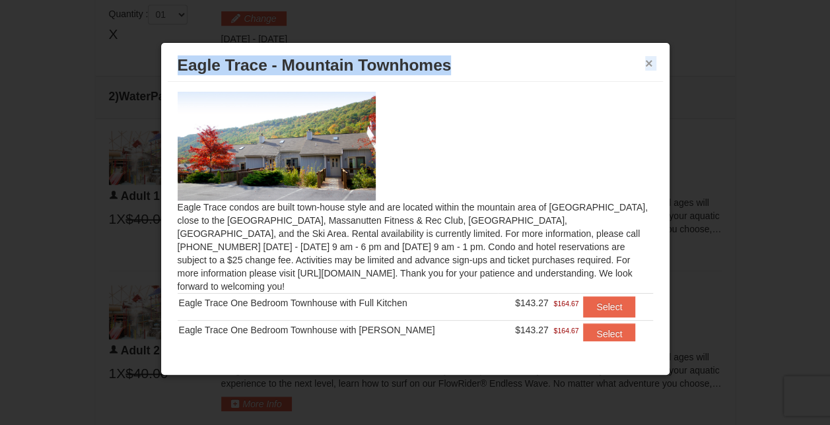
click at [649, 65] on button "×" at bounding box center [649, 63] width 8 height 13
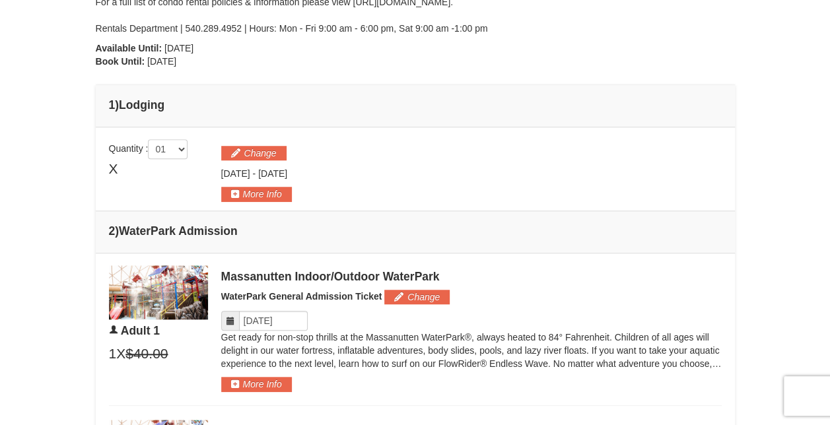
scroll to position [429, 0]
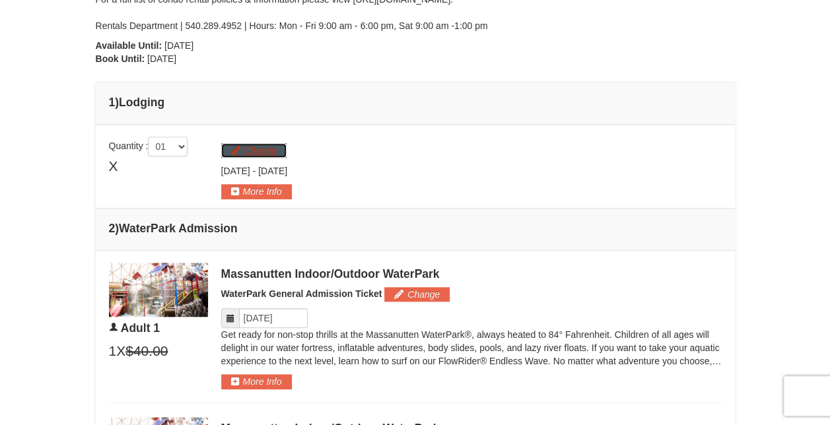
click at [260, 146] on button "Change" at bounding box center [253, 150] width 65 height 15
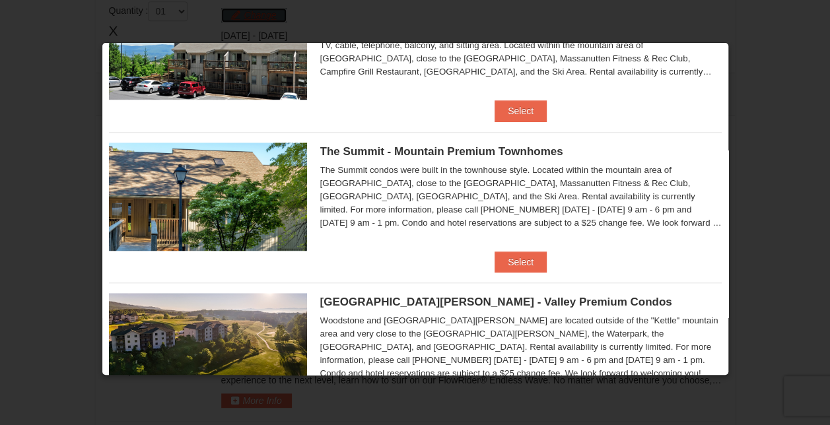
scroll to position [595, 0]
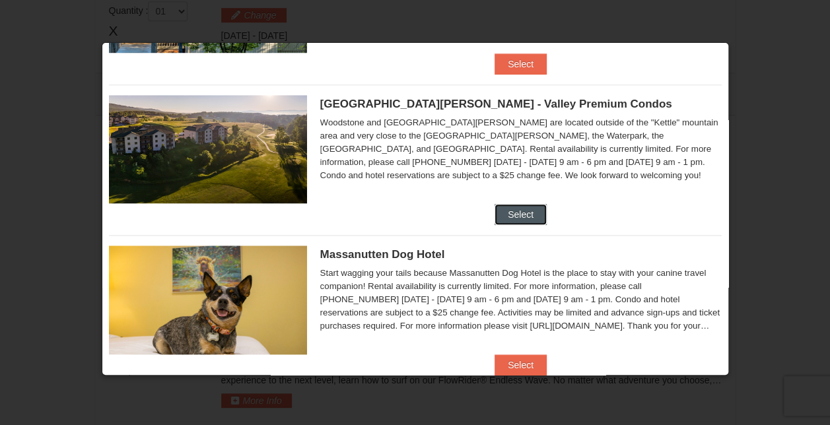
click at [505, 222] on button "Select" at bounding box center [521, 214] width 52 height 21
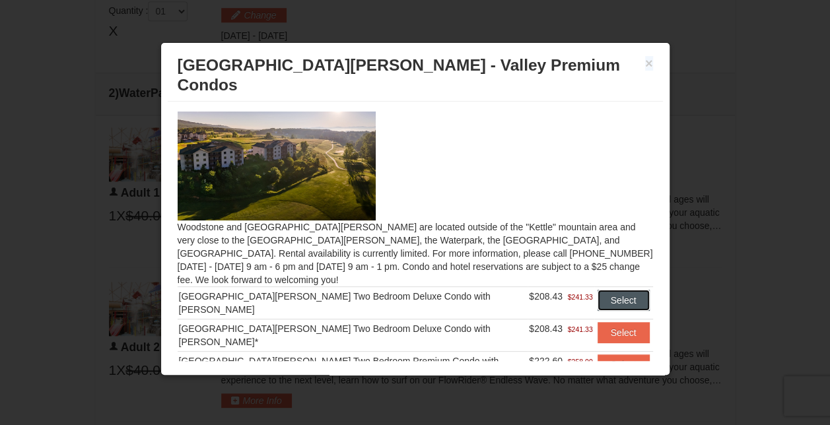
click at [598, 290] on button "Select" at bounding box center [624, 300] width 52 height 21
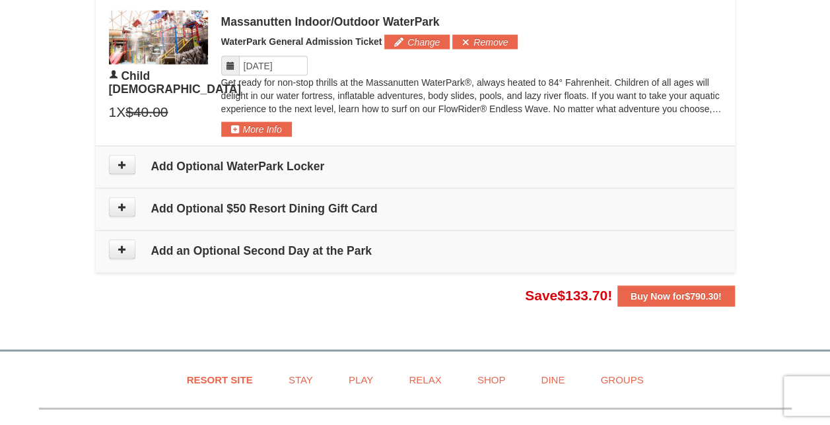
scroll to position [1357, 0]
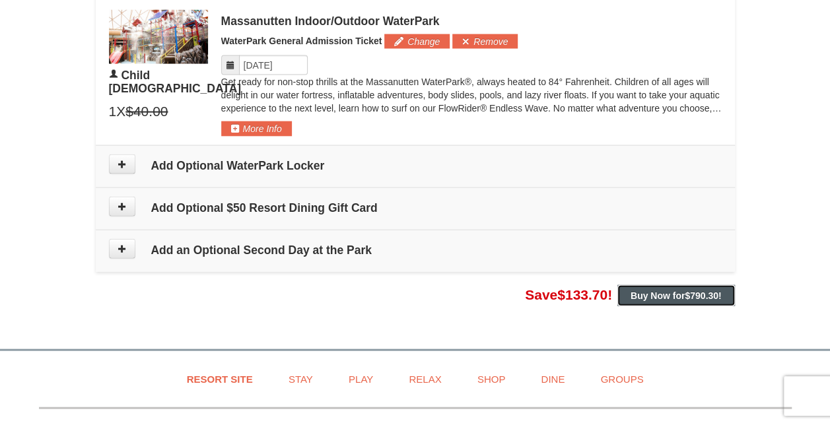
click at [717, 293] on span "$790.30" at bounding box center [702, 296] width 34 height 11
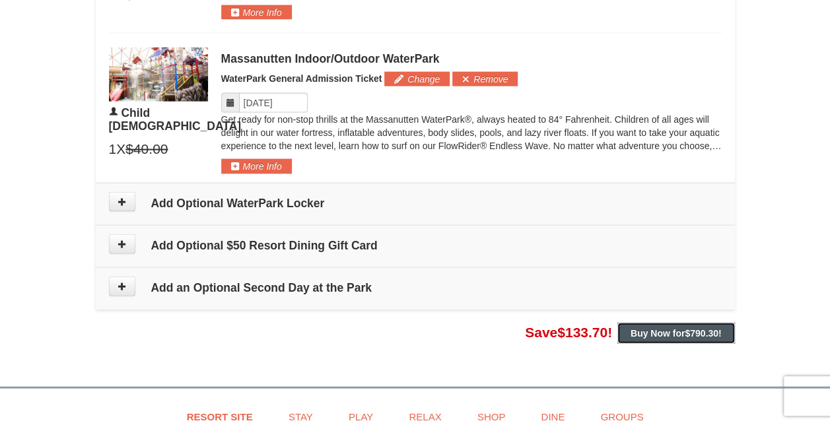
scroll to position [1321, 0]
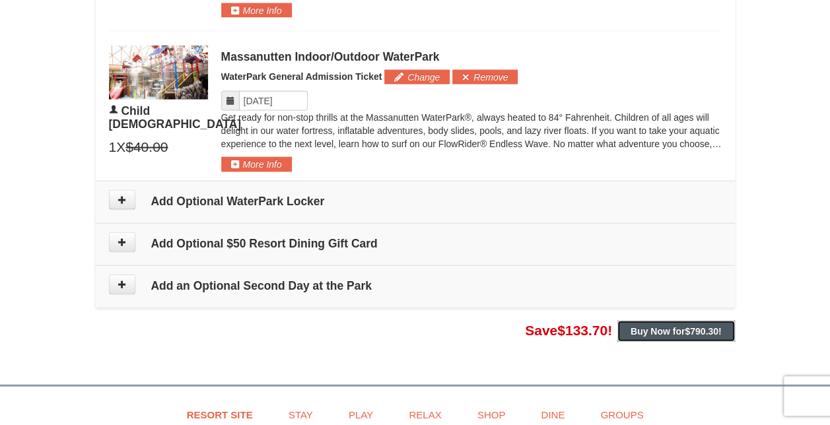
click at [653, 326] on strong "Buy Now for $790.30 !" at bounding box center [676, 331] width 91 height 11
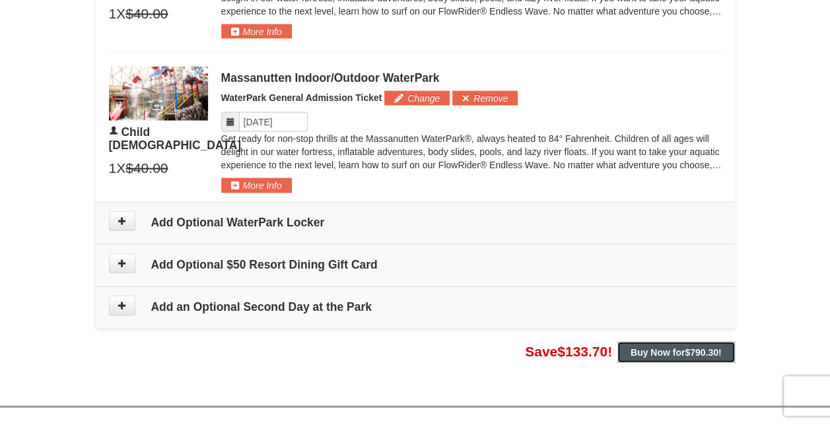
scroll to position [1387, 0]
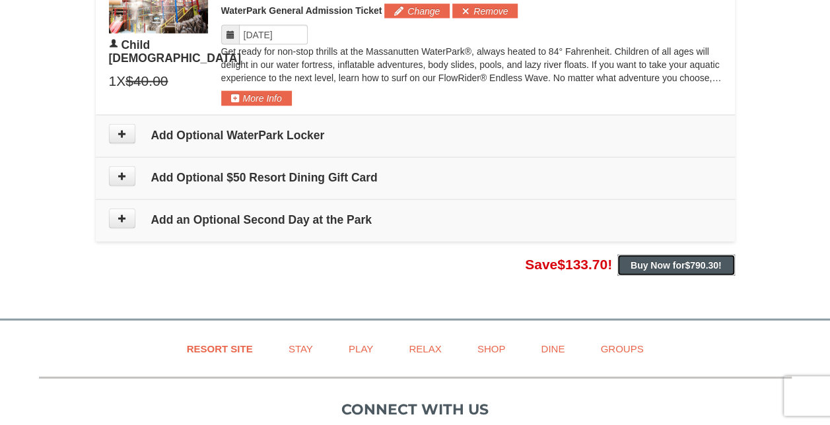
click at [650, 260] on strong "Buy Now for $790.30 !" at bounding box center [676, 265] width 91 height 11
click at [562, 265] on span "$133.70" at bounding box center [583, 264] width 50 height 15
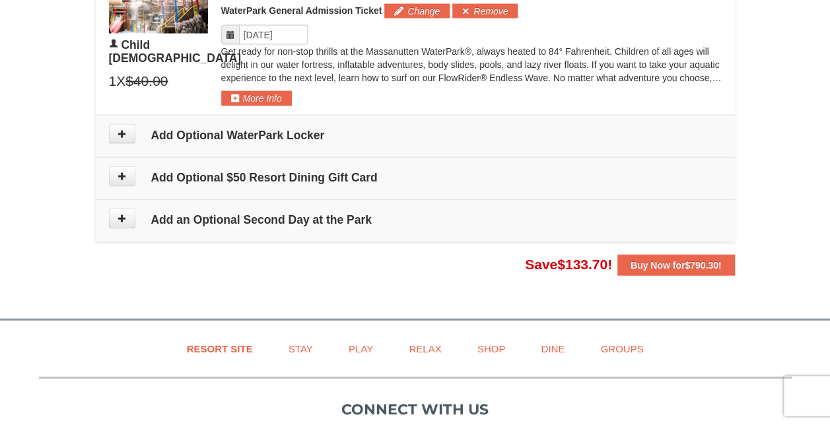
click at [275, 223] on td "Add an Optional Second Day at the Park" at bounding box center [416, 221] width 640 height 42
click at [259, 163] on td "Add Optional $50 Resort Dining Gift Card" at bounding box center [416, 178] width 640 height 42
click at [119, 129] on icon at bounding box center [122, 133] width 9 height 9
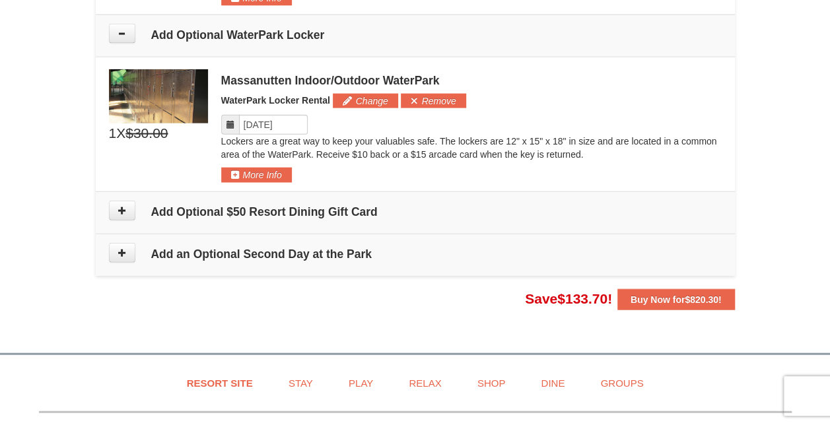
scroll to position [1496, 0]
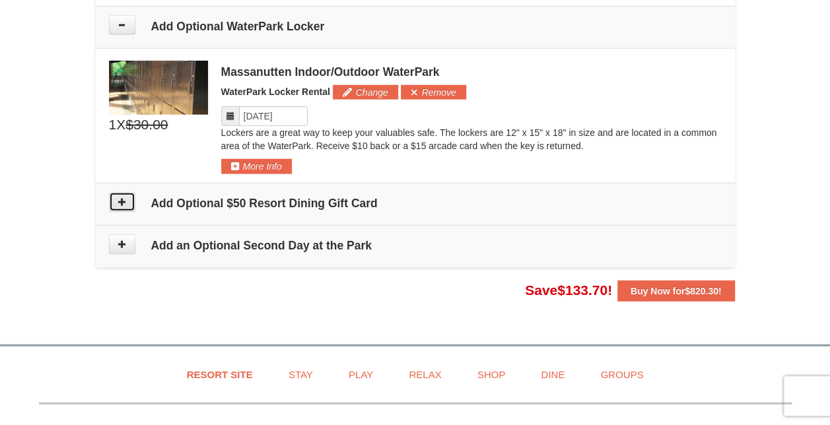
click at [128, 201] on button at bounding box center [122, 202] width 26 height 20
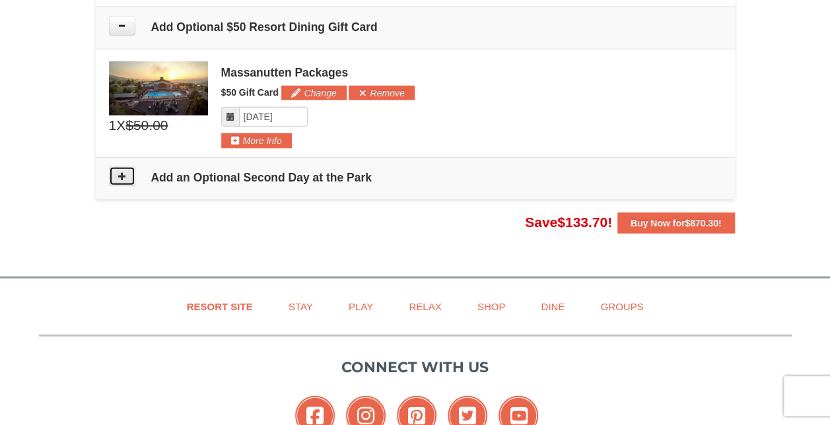
click at [110, 166] on button at bounding box center [122, 176] width 26 height 20
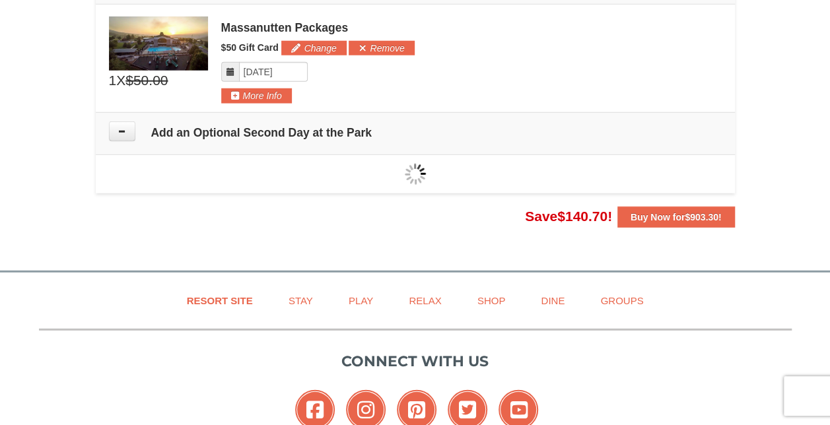
type input "12/07/2025"
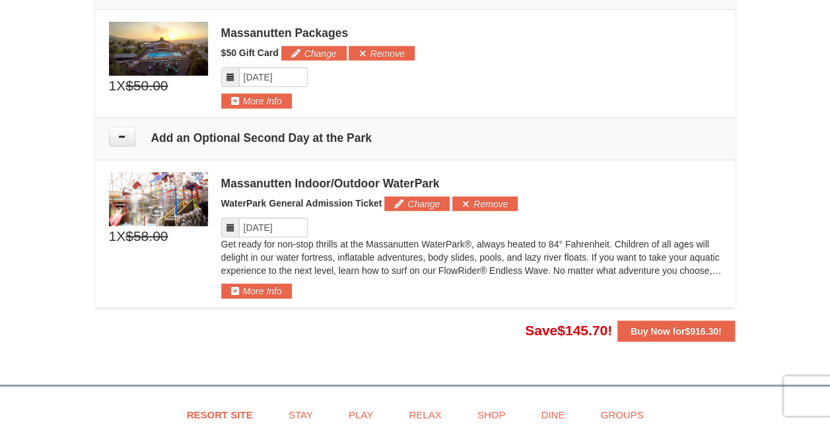
scroll to position [1691, 0]
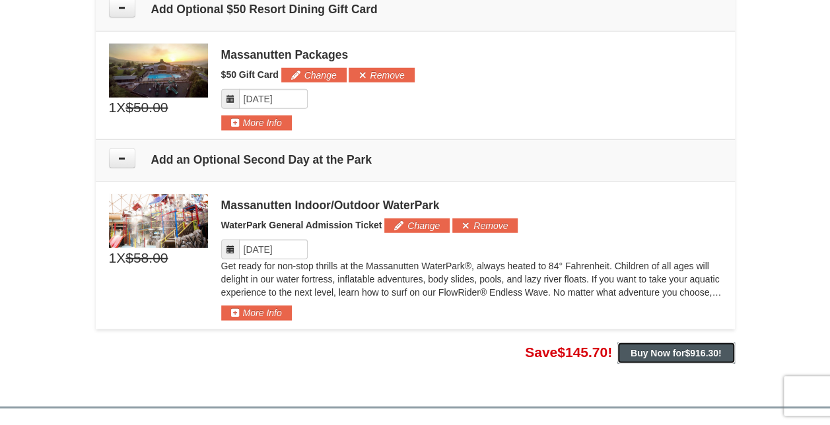
click at [676, 354] on button "Buy Now for $916.30 !" at bounding box center [677, 353] width 118 height 21
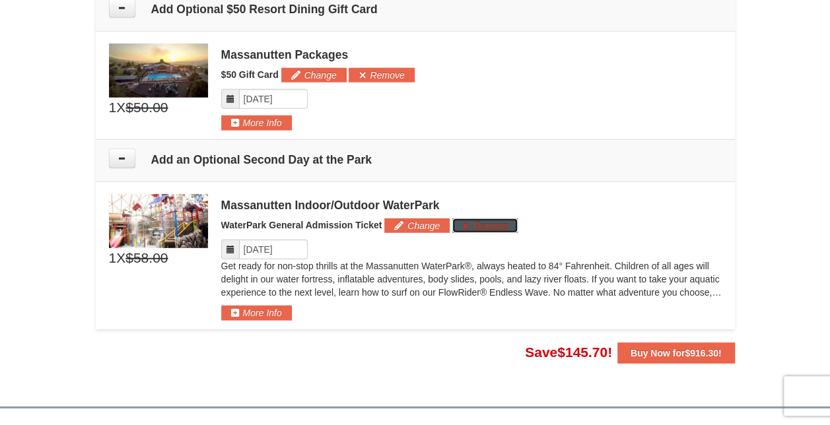
click at [477, 219] on button "Remove" at bounding box center [485, 226] width 65 height 15
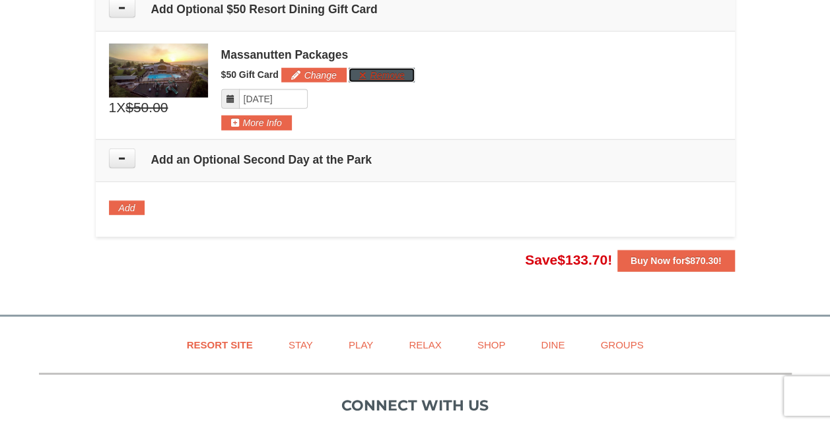
click at [377, 71] on button "Remove" at bounding box center [381, 75] width 65 height 15
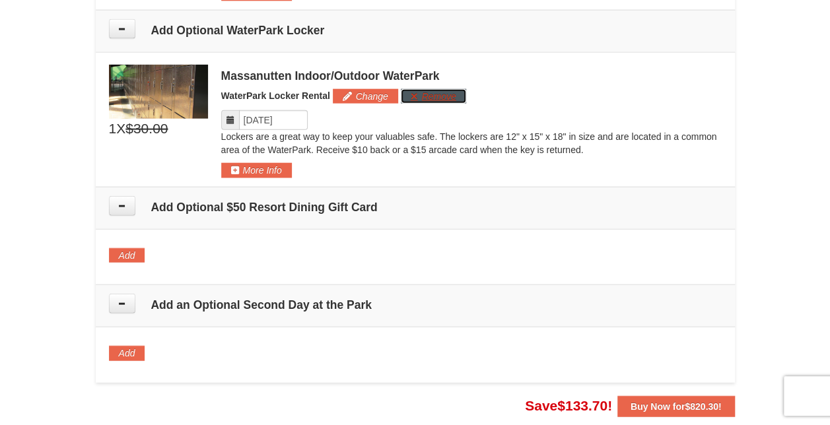
click at [420, 89] on button "Remove" at bounding box center [433, 96] width 65 height 15
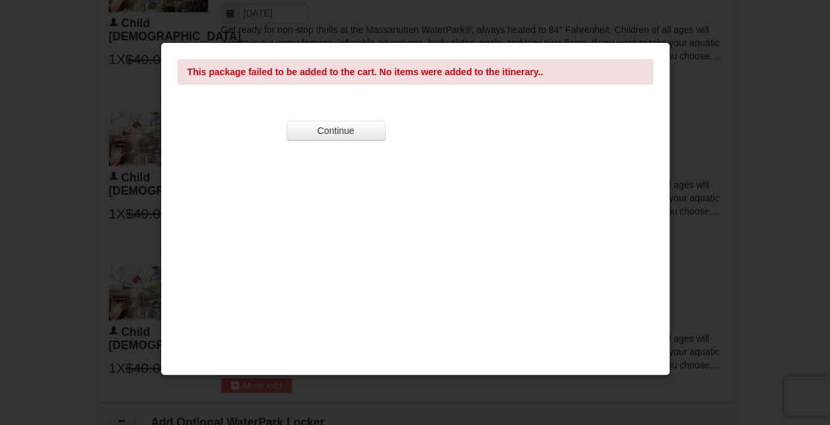
scroll to position [1096, 0]
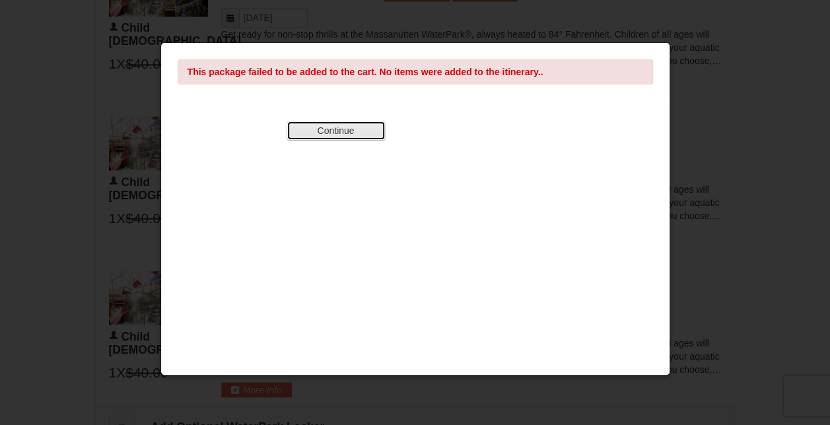
click at [333, 129] on button "Continue" at bounding box center [336, 131] width 99 height 20
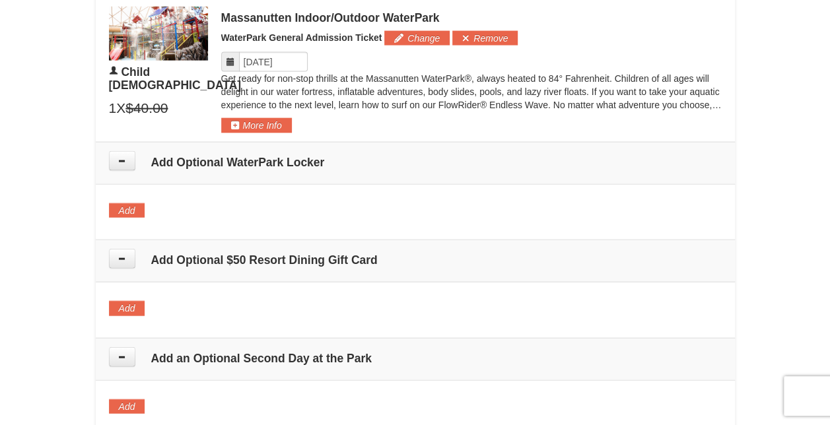
scroll to position [1625, 0]
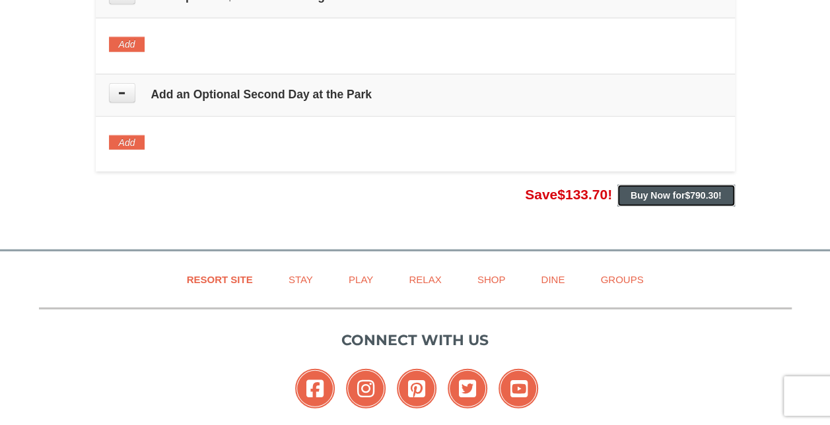
click at [676, 190] on strong "Buy Now for $790.30 !" at bounding box center [676, 195] width 91 height 11
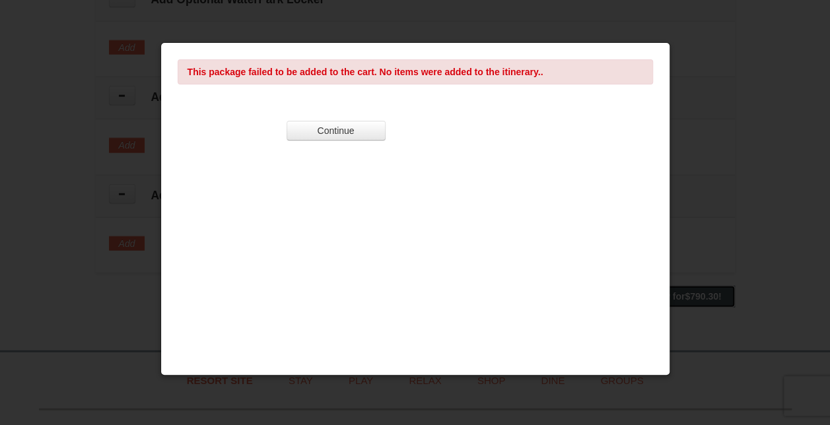
scroll to position [1360, 0]
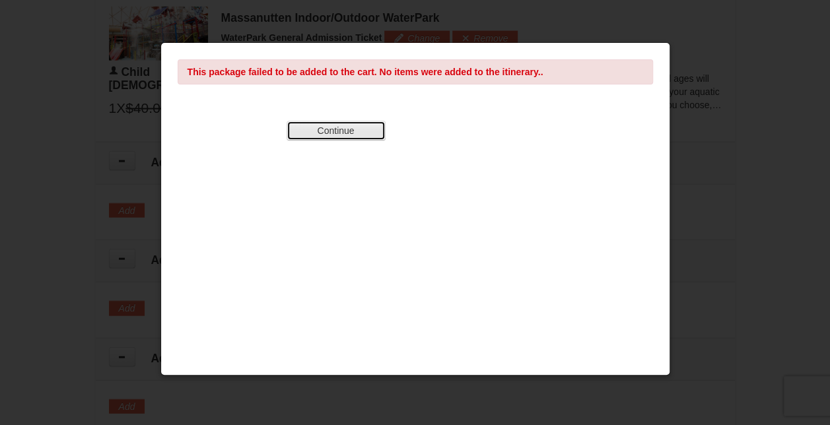
click at [330, 128] on button "Continue" at bounding box center [336, 131] width 99 height 20
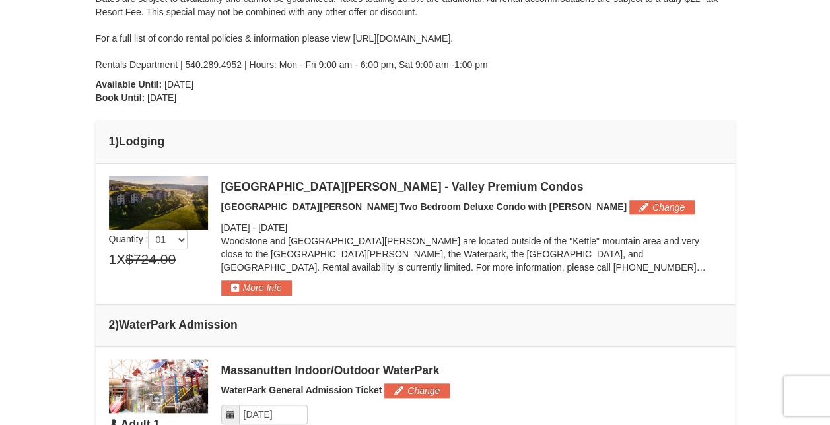
scroll to position [303, 0]
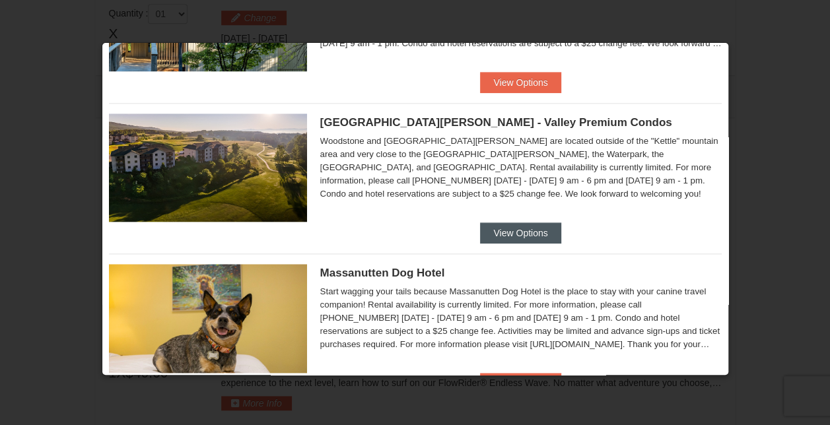
scroll to position [595, 0]
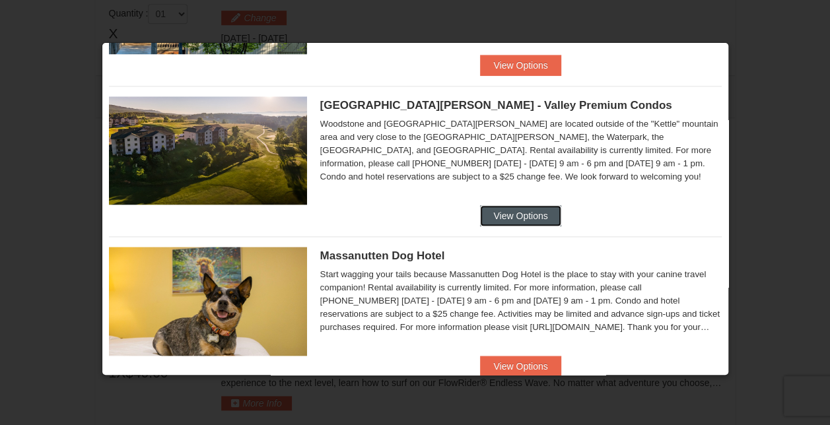
click at [511, 209] on button "View Options" at bounding box center [520, 215] width 81 height 21
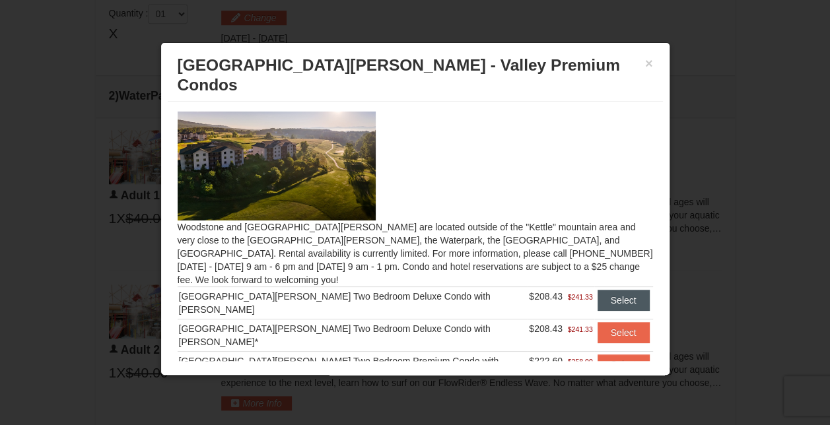
scroll to position [303, 0]
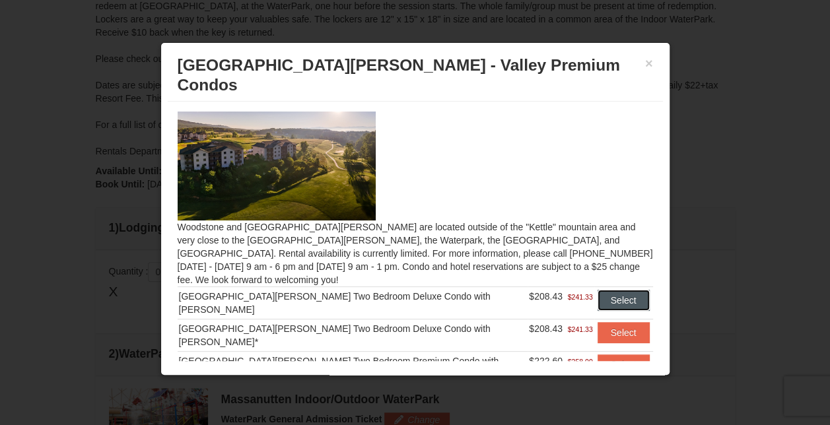
click at [614, 290] on button "Select" at bounding box center [624, 300] width 52 height 21
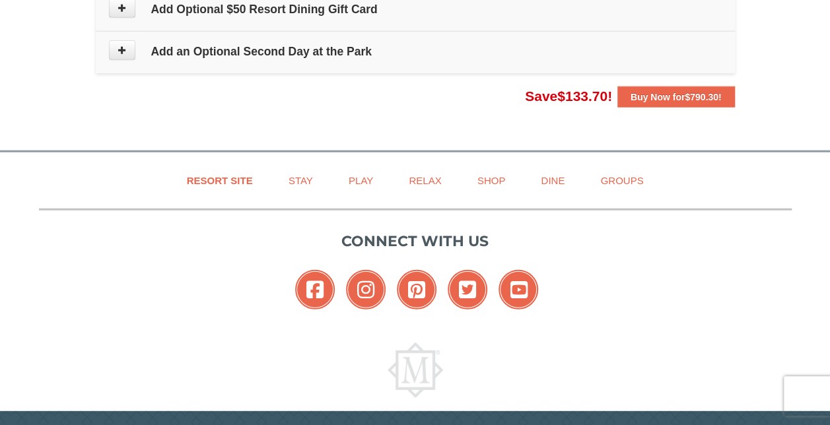
scroll to position [1558, 0]
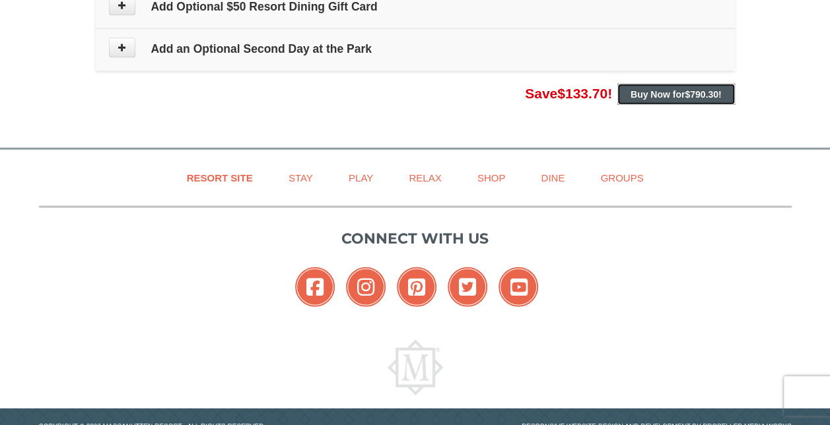
click at [704, 89] on span "$790.30" at bounding box center [702, 94] width 34 height 11
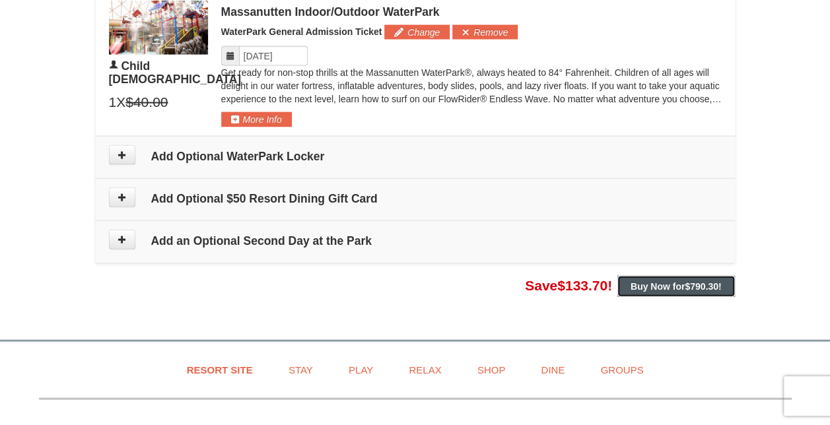
scroll to position [1360, 0]
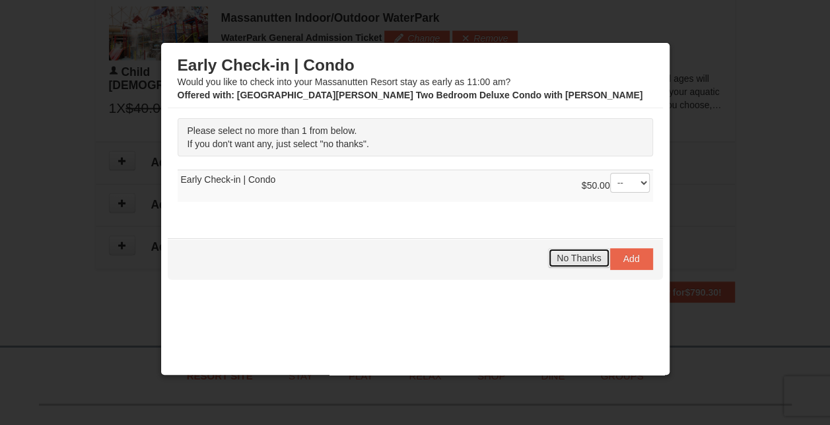
click at [583, 259] on span "No Thanks" at bounding box center [579, 258] width 44 height 11
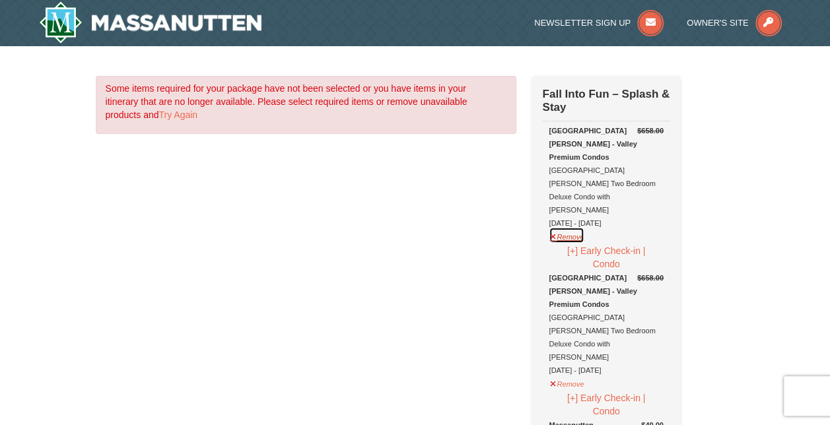
click at [569, 227] on button "Remove" at bounding box center [567, 235] width 36 height 17
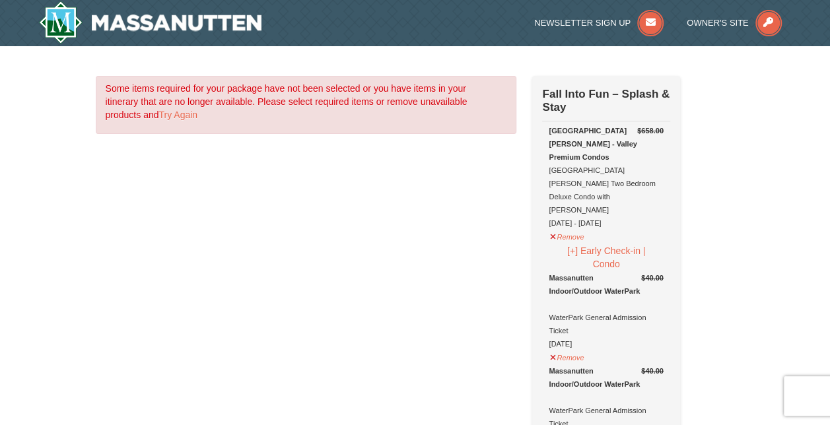
click at [569, 227] on button "Remove" at bounding box center [567, 235] width 36 height 17
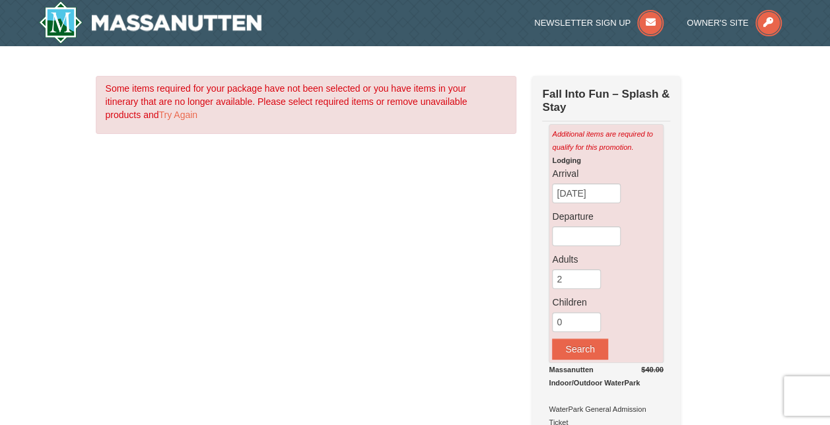
scroll to position [264, 0]
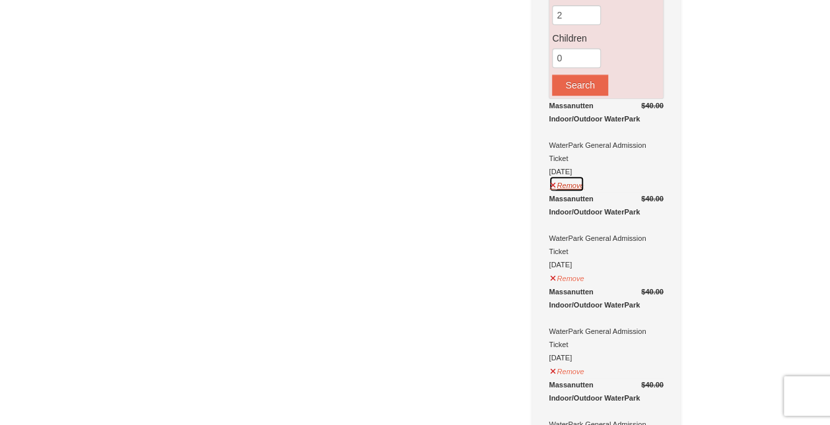
click at [573, 185] on button "Remove" at bounding box center [567, 184] width 36 height 17
